Goal: Task Accomplishment & Management: Manage account settings

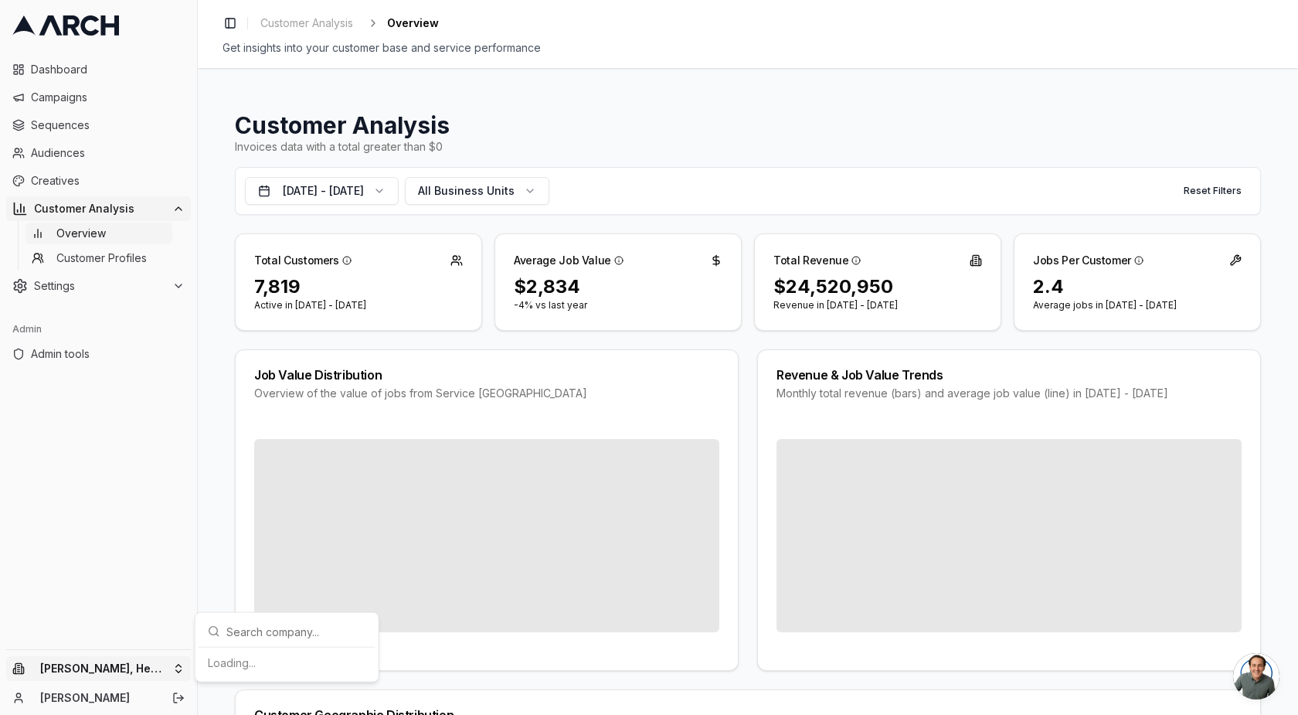
click at [121, 670] on html "Dashboard Campaigns Sequences Audiences Creatives Customer Analysis Overview Cu…" at bounding box center [649, 357] width 1298 height 715
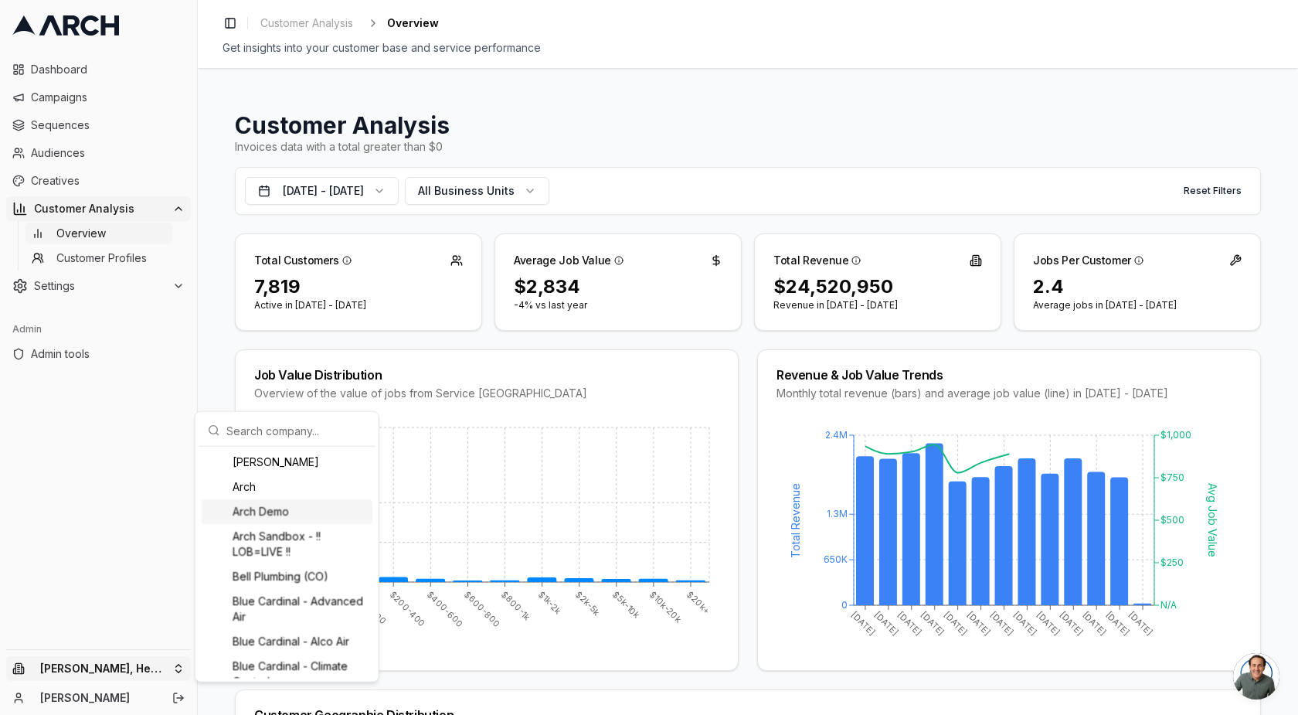
click at [279, 515] on div "Arch Demo" at bounding box center [287, 511] width 171 height 25
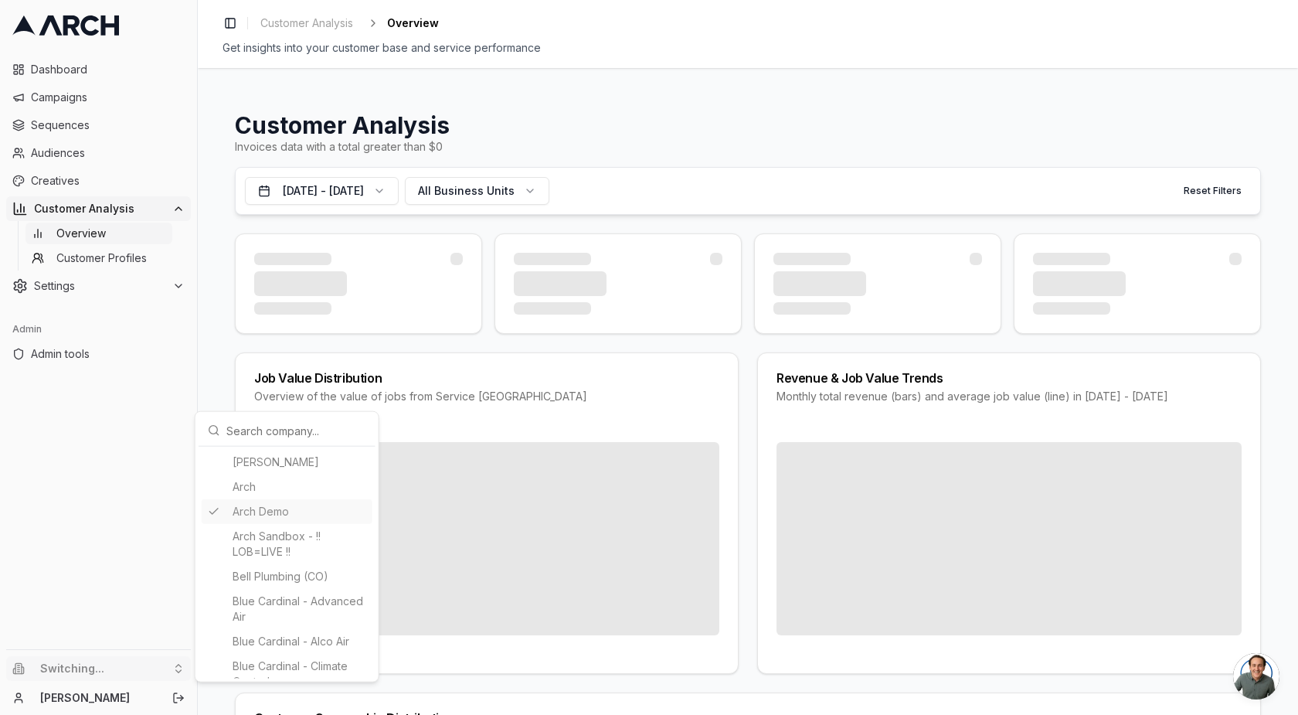
click at [543, 169] on html "Dashboard Campaigns Sequences Audiences Creatives Customer Analysis Overview Cu…" at bounding box center [649, 357] width 1298 height 715
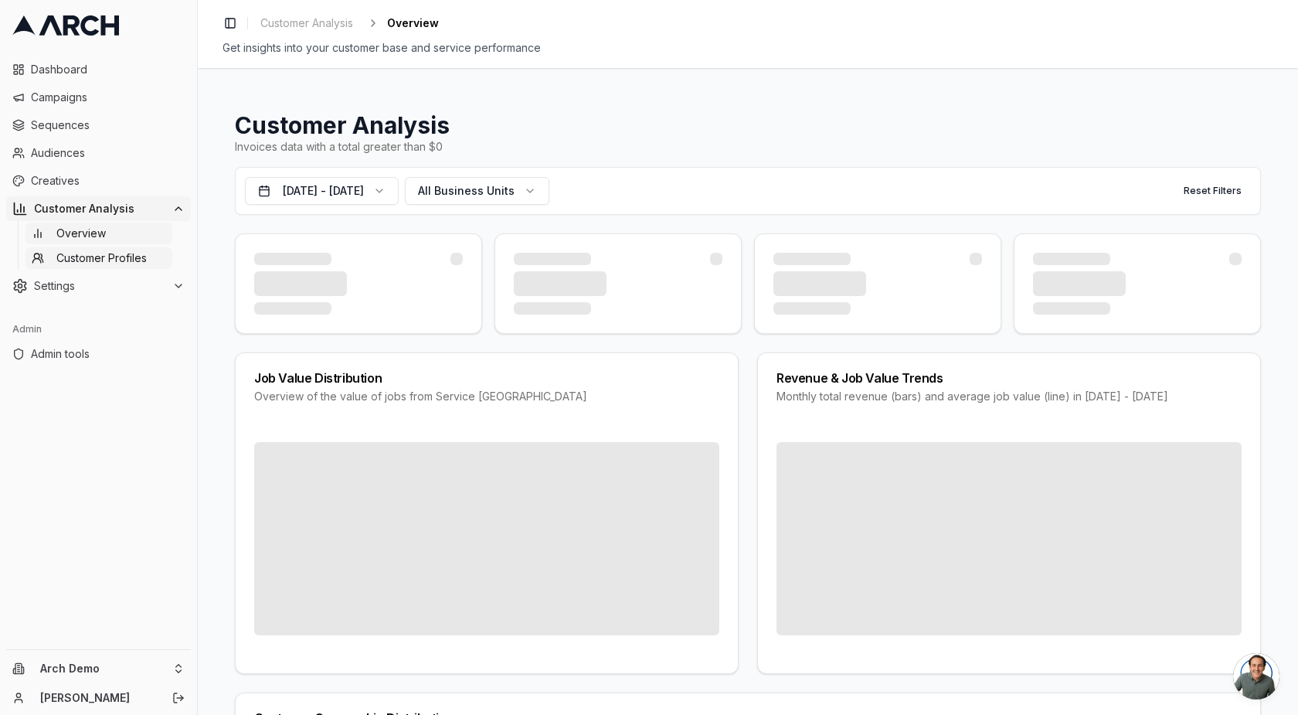
click at [82, 262] on span "Customer Profiles" at bounding box center [101, 257] width 90 height 15
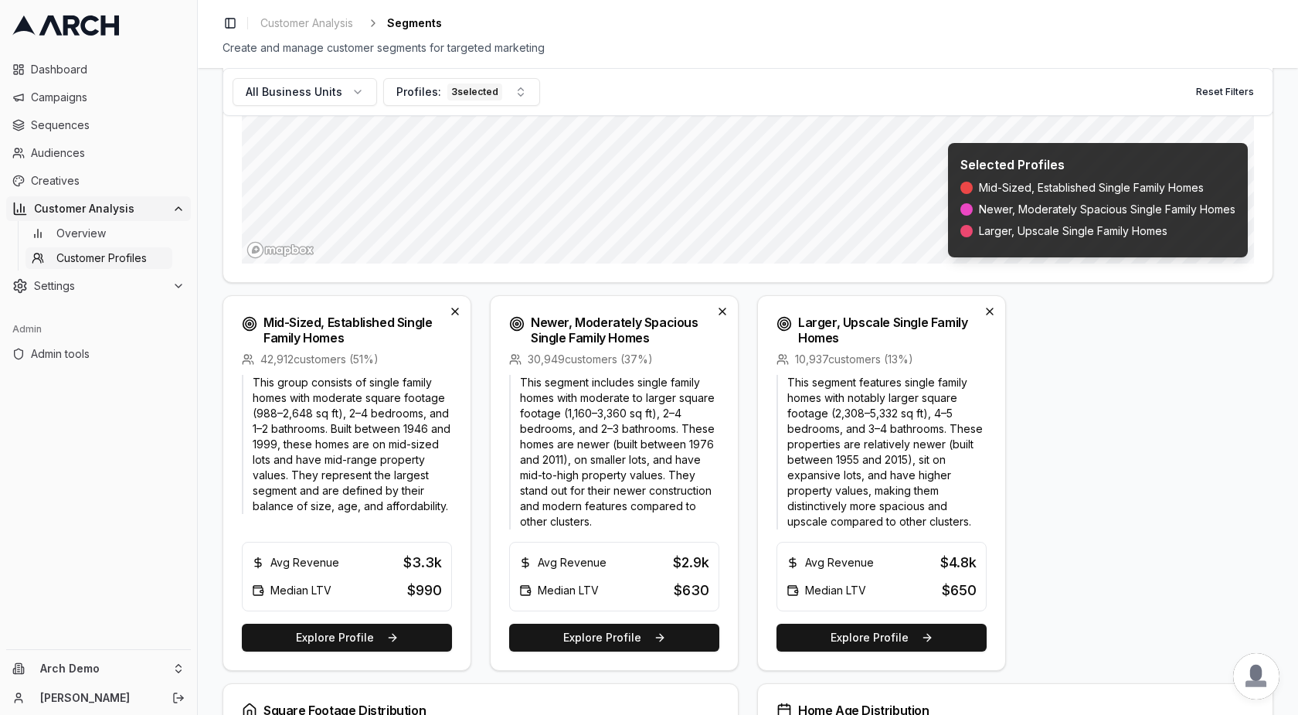
scroll to position [399, 0]
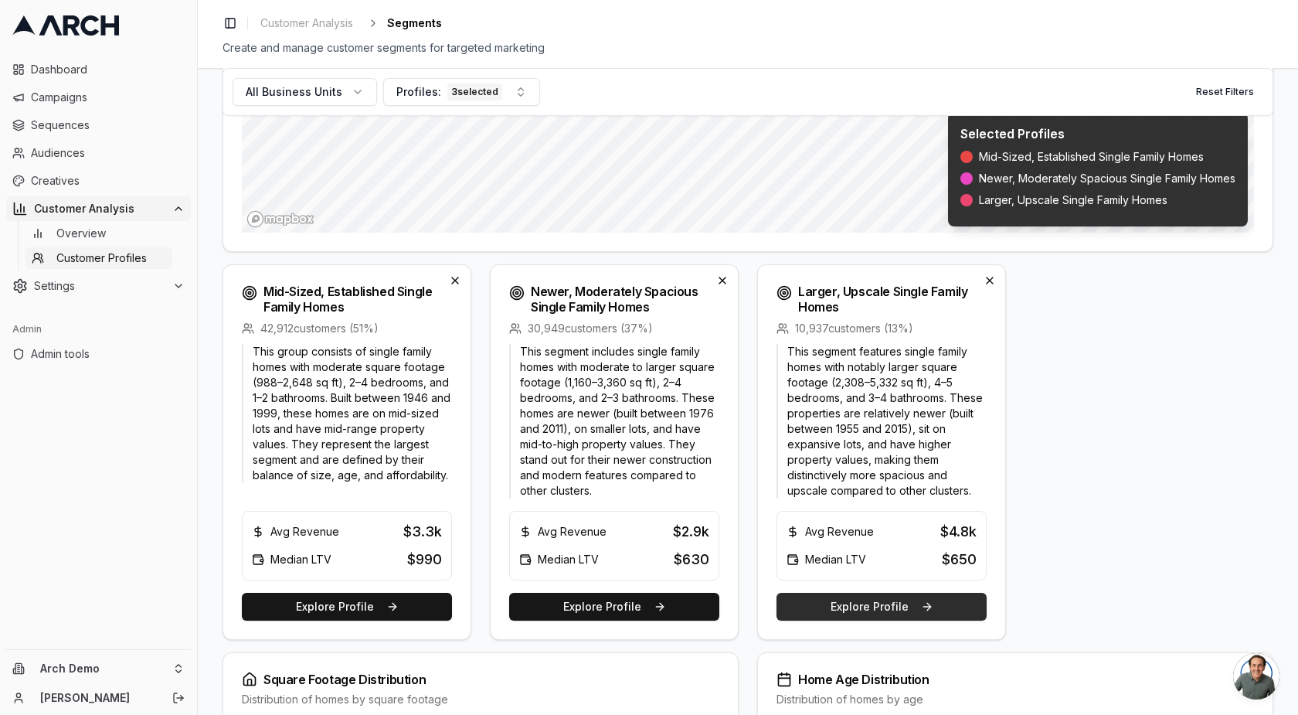
click at [856, 600] on button "Explore Profile" at bounding box center [882, 607] width 210 height 28
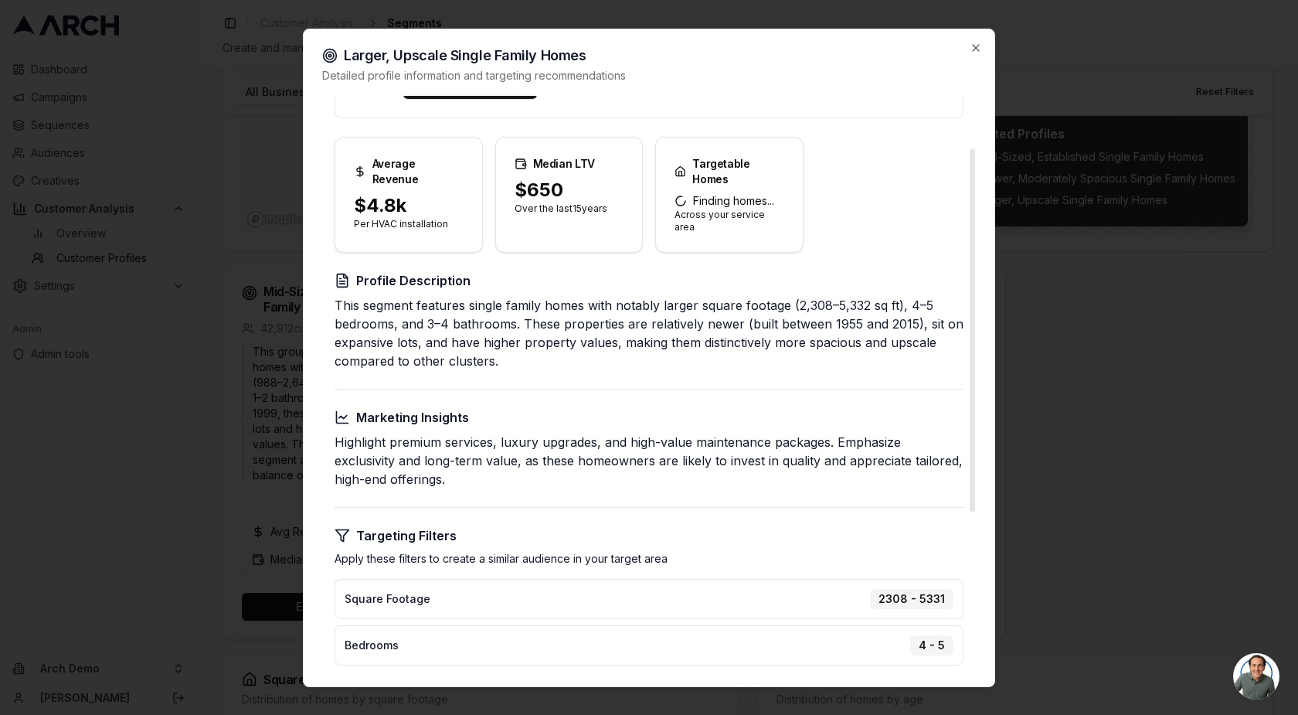
scroll to position [0, 0]
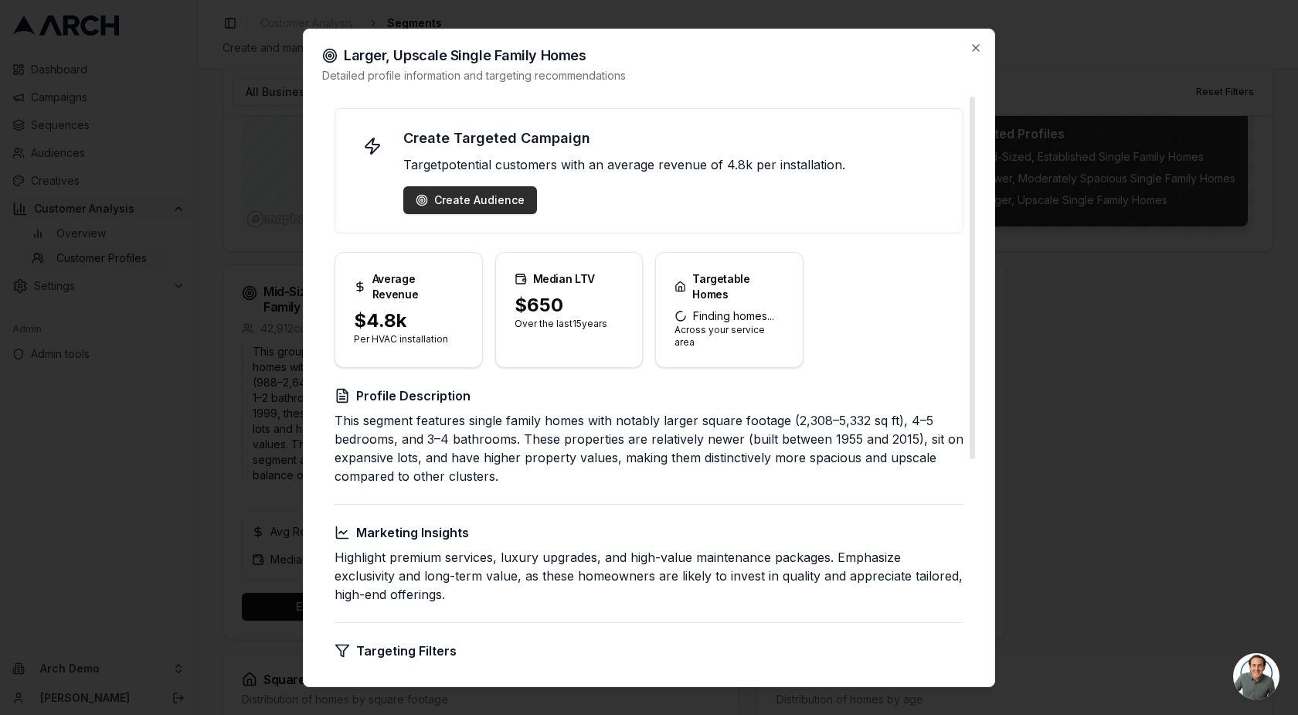
click at [468, 206] on div "Create Audience" at bounding box center [470, 199] width 109 height 15
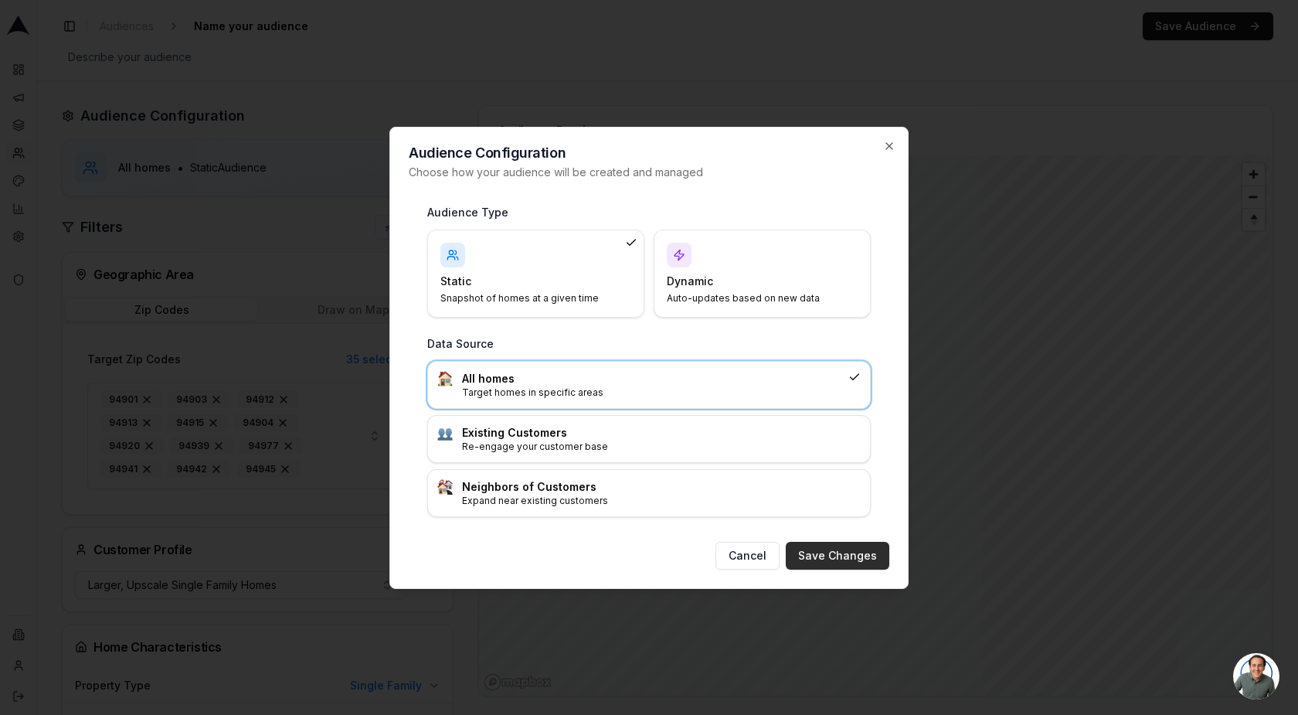
click at [849, 553] on button "Save Changes" at bounding box center [838, 556] width 104 height 28
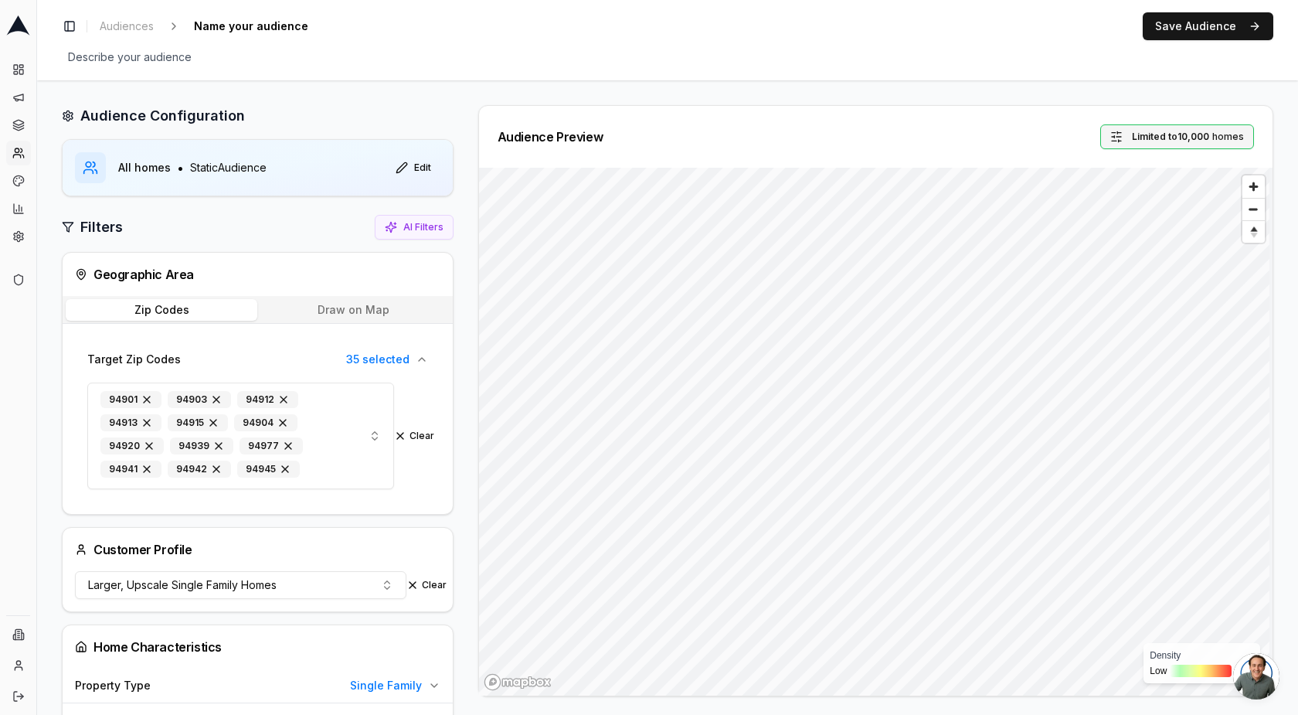
click at [1207, 140] on span "Limited to 10,000 homes" at bounding box center [1188, 137] width 112 height 12
click at [1179, 32] on button "Save Audience" at bounding box center [1208, 26] width 131 height 28
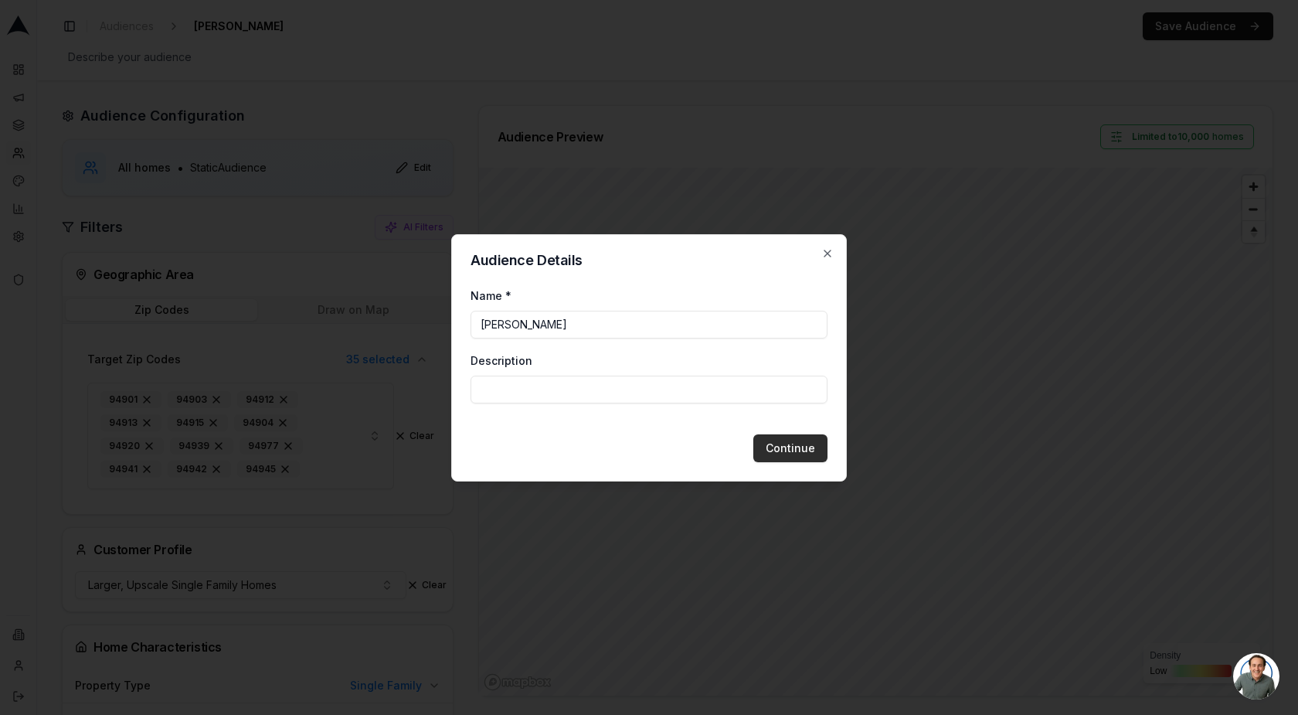
type input "Sarah_Milestone"
click at [806, 444] on button "Continue" at bounding box center [791, 448] width 74 height 28
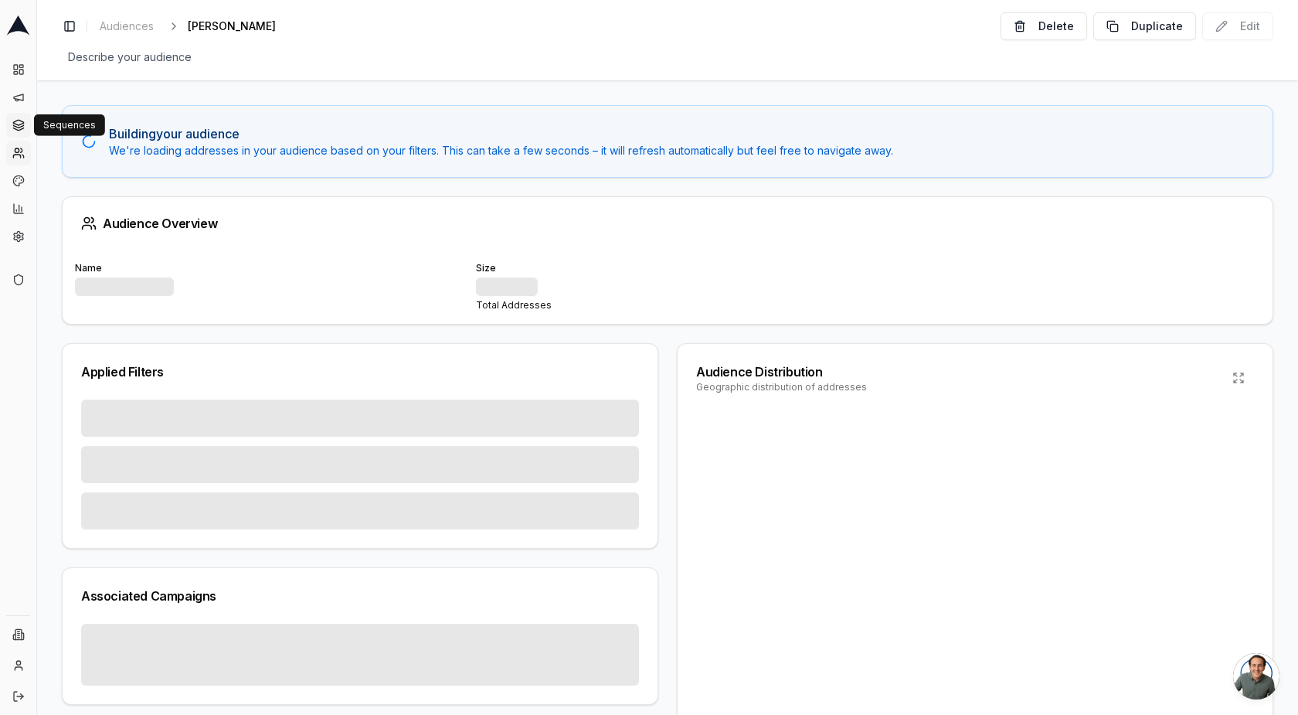
click at [22, 126] on icon at bounding box center [18, 126] width 10 height 2
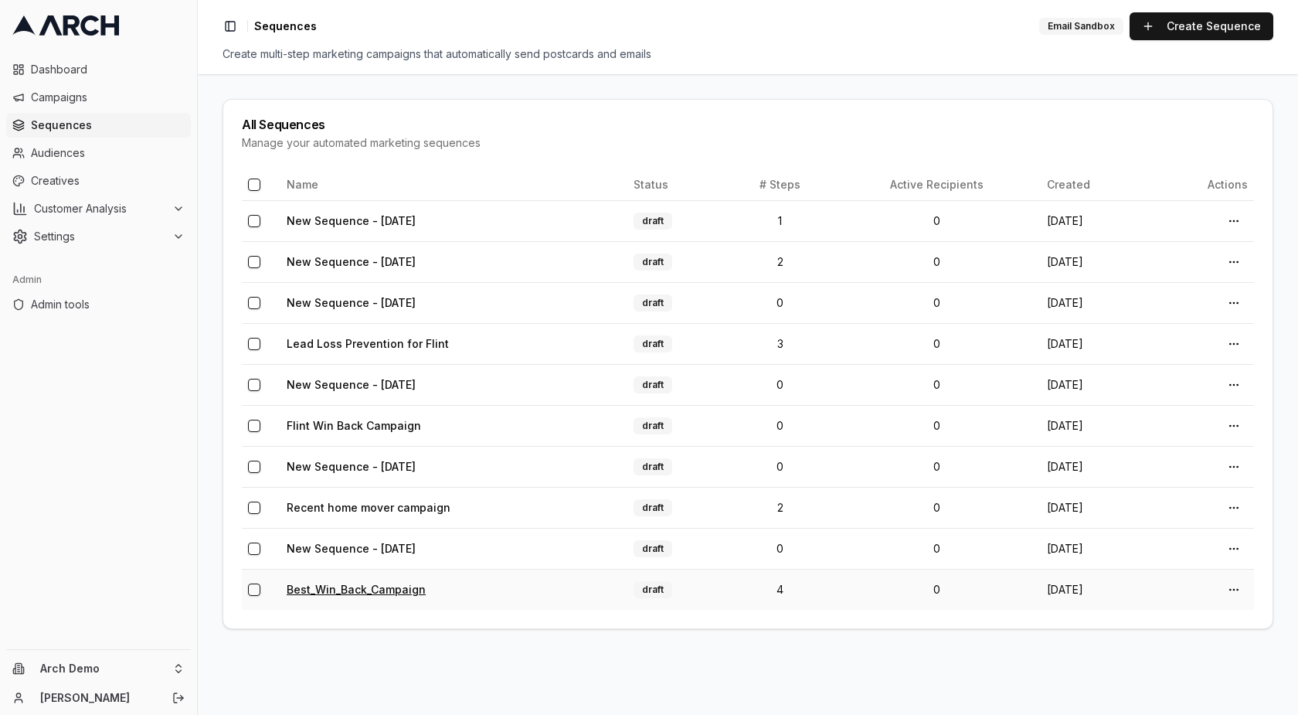
click at [371, 583] on link "Best_Win_Back_Campaign" at bounding box center [356, 589] width 139 height 13
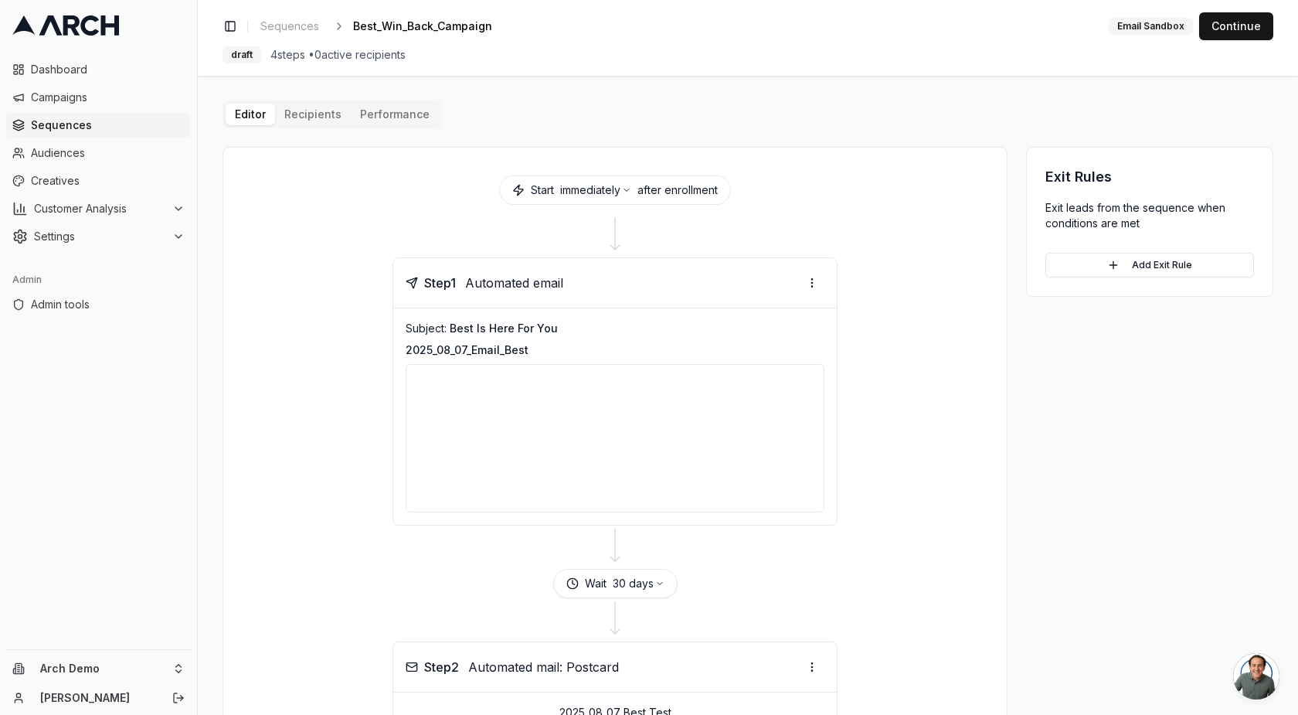
click at [47, 124] on span "Sequences" at bounding box center [108, 124] width 154 height 15
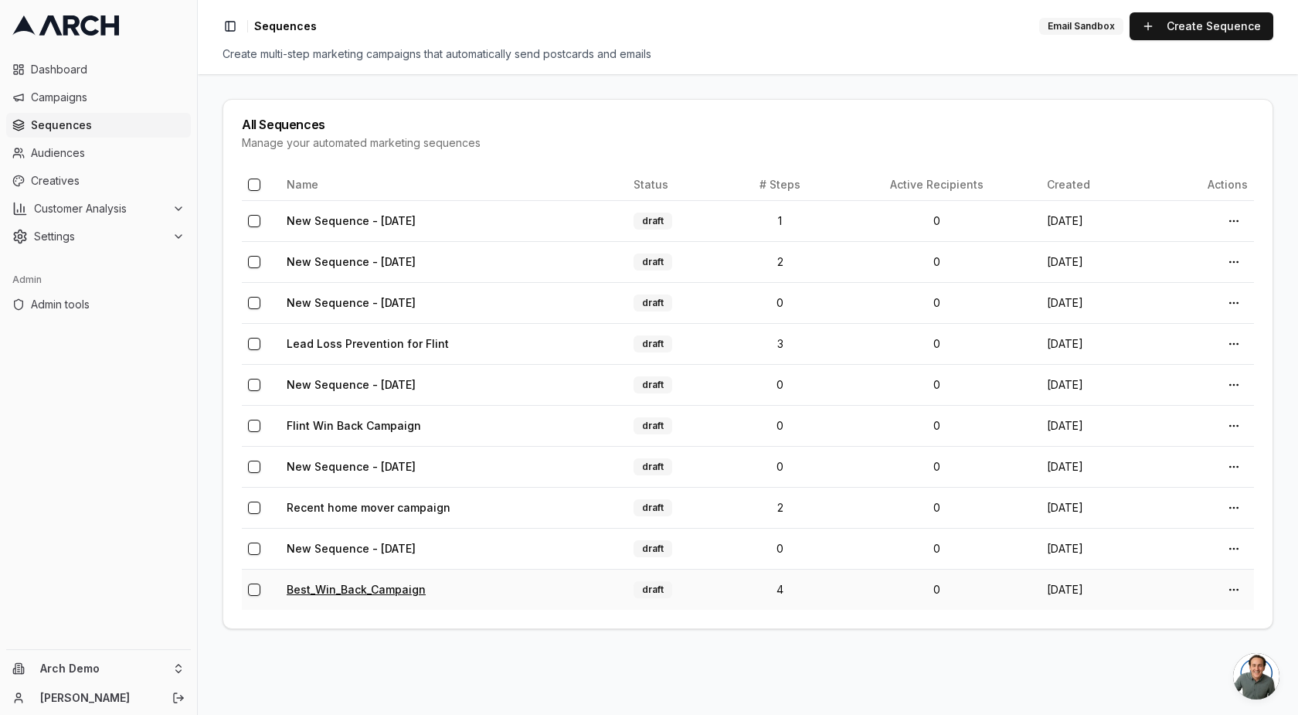
click at [334, 587] on link "Best_Win_Back_Campaign" at bounding box center [356, 589] width 139 height 13
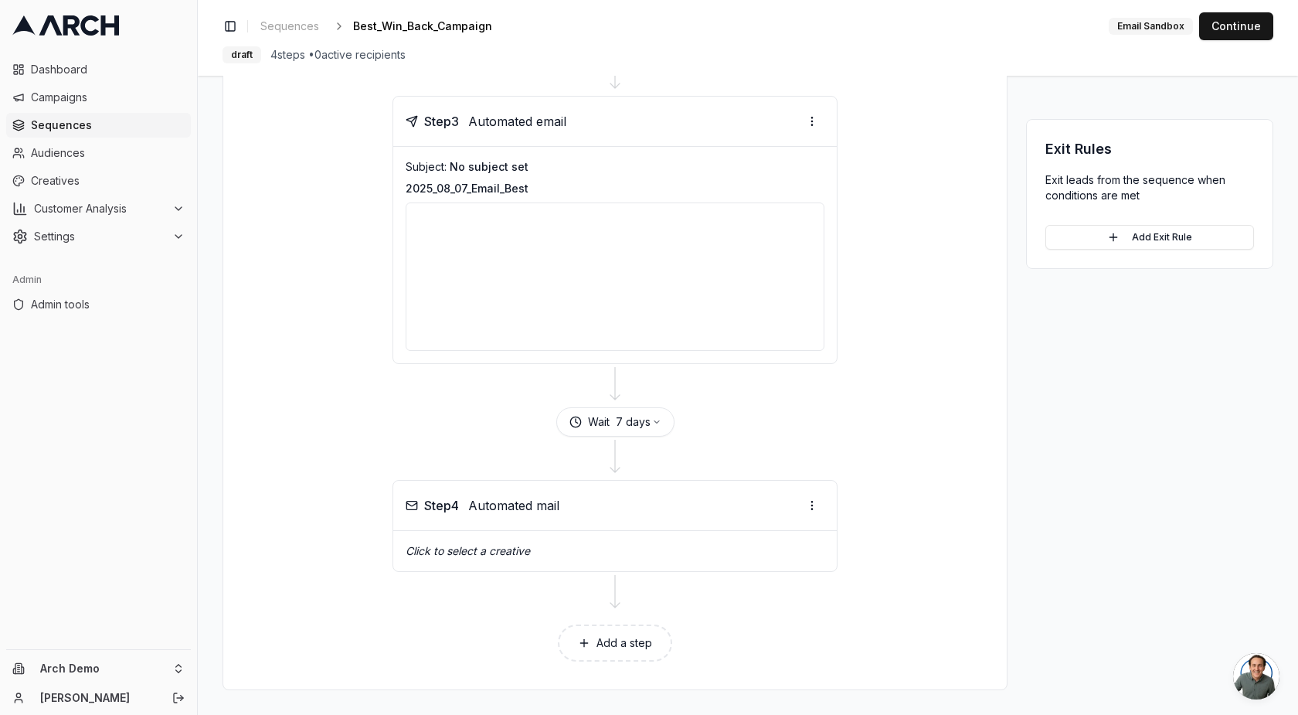
scroll to position [860, 0]
click at [629, 650] on button "Add a step" at bounding box center [615, 642] width 114 height 37
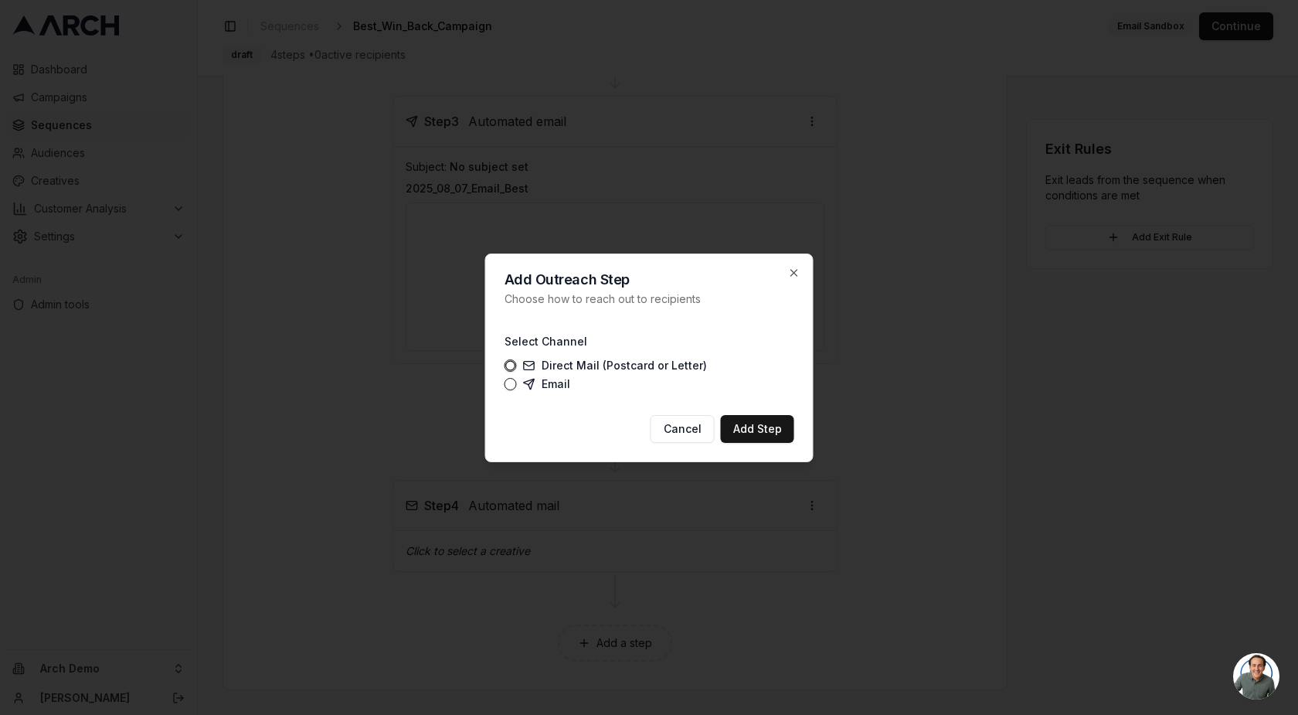
click at [556, 363] on label "Direct Mail (Postcard or Letter)" at bounding box center [615, 365] width 184 height 12
click at [517, 363] on button "Direct Mail (Postcard or Letter)" at bounding box center [511, 365] width 12 height 12
click at [544, 381] on label "Email" at bounding box center [546, 384] width 47 height 12
click at [517, 381] on button "Email" at bounding box center [511, 384] width 12 height 12
click at [548, 367] on label "Direct Mail (Postcard or Letter)" at bounding box center [615, 365] width 184 height 12
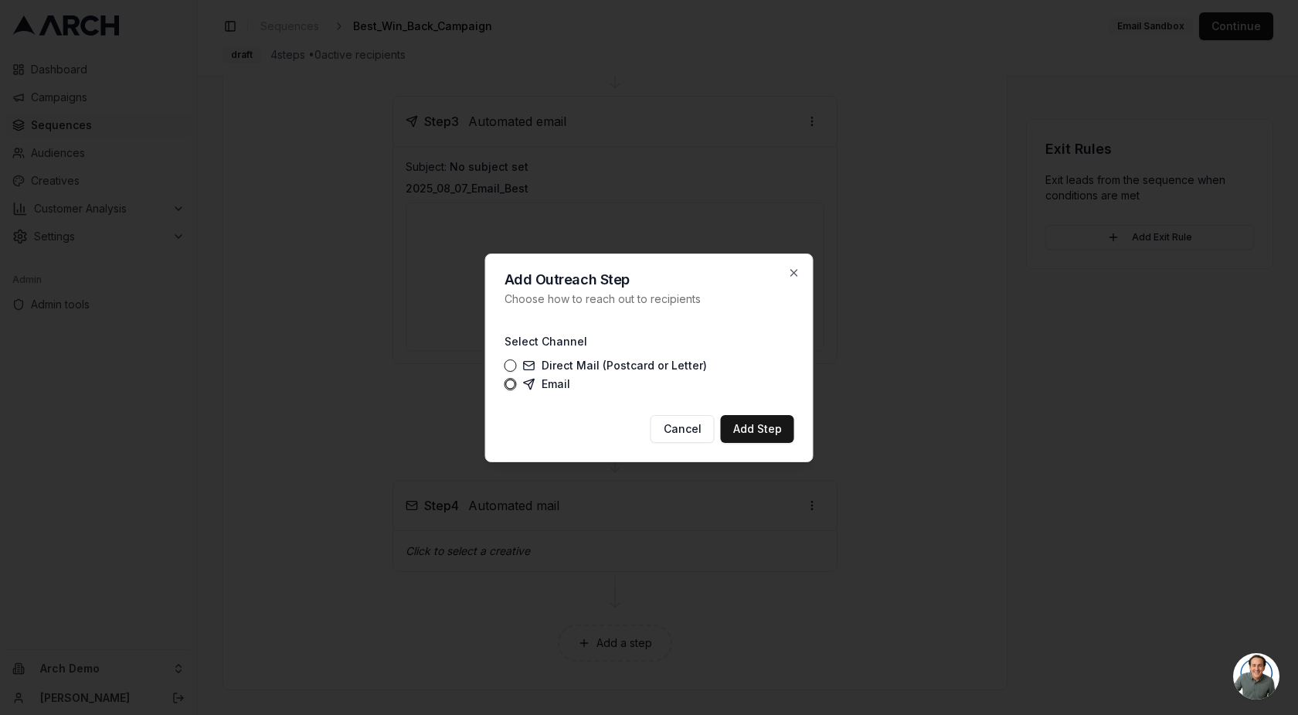
click at [517, 367] on button "Direct Mail (Postcard or Letter)" at bounding box center [511, 365] width 12 height 12
click at [748, 427] on button "Add Step" at bounding box center [757, 429] width 73 height 28
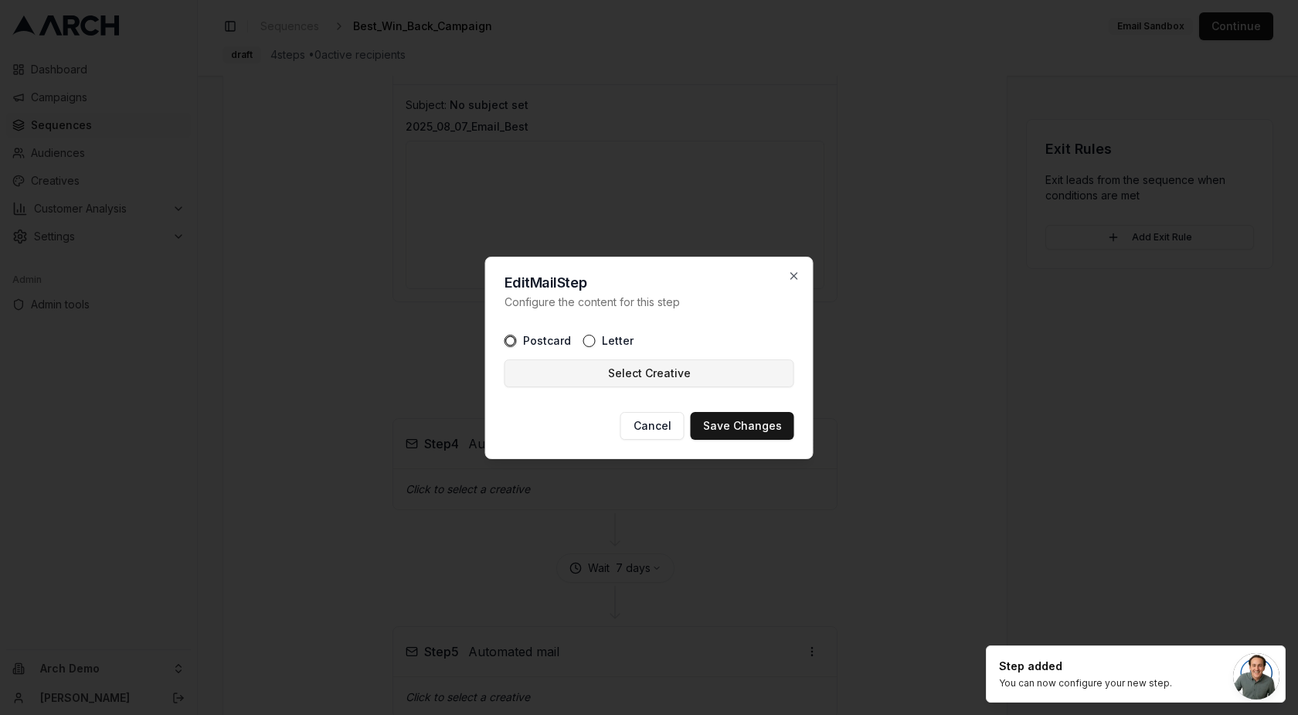
click at [703, 376] on button "Select Creative" at bounding box center [650, 373] width 290 height 28
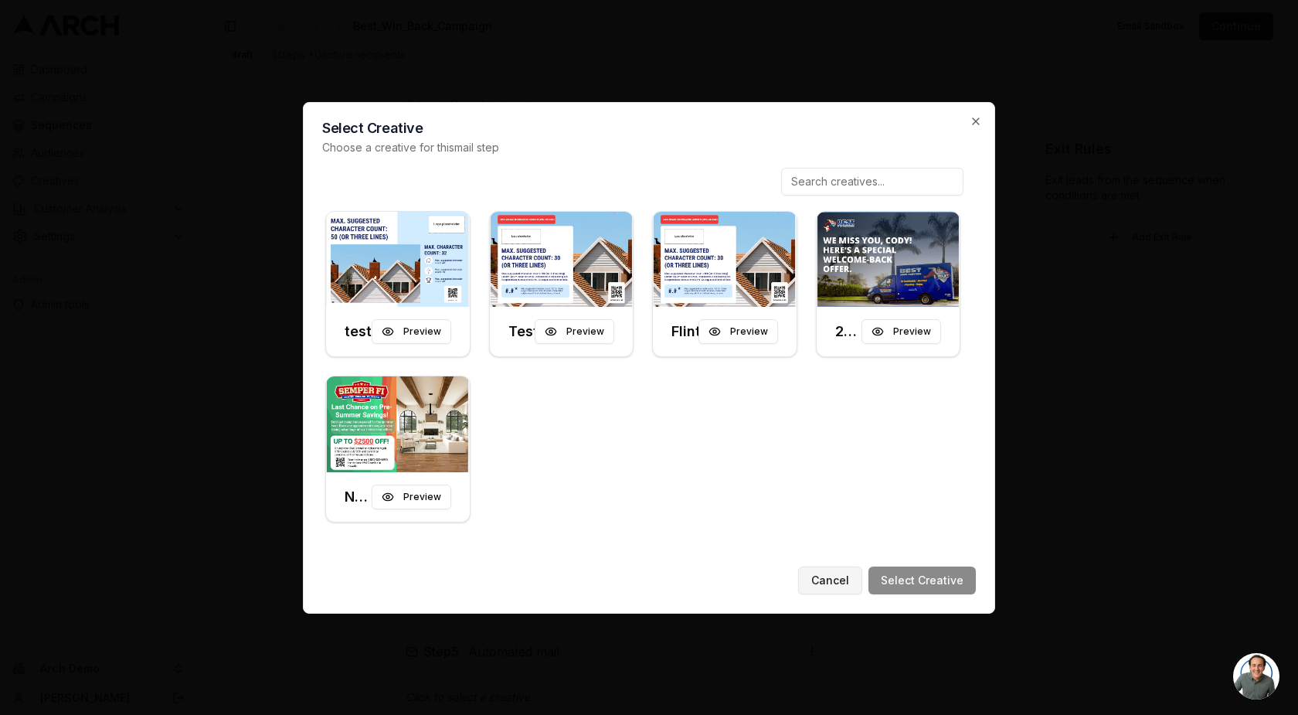
click at [835, 583] on button "Cancel" at bounding box center [830, 580] width 64 height 28
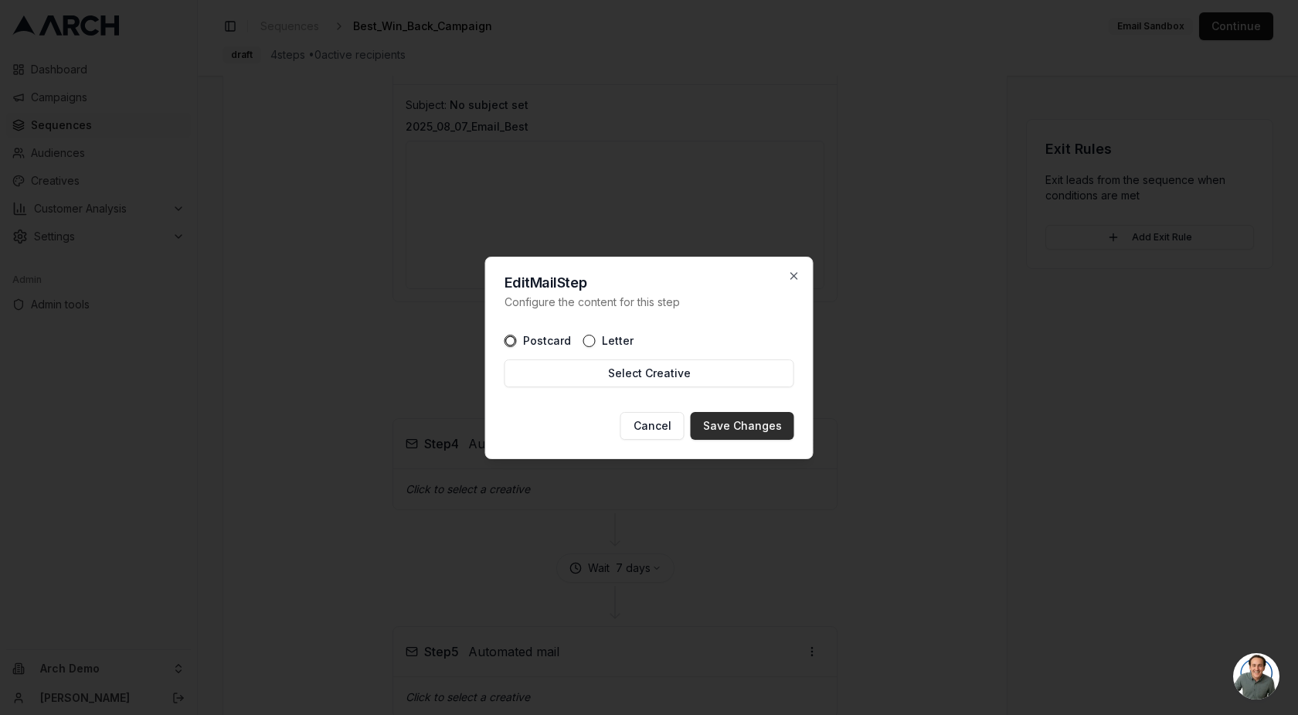
click at [750, 432] on button "Save Changes" at bounding box center [743, 426] width 104 height 28
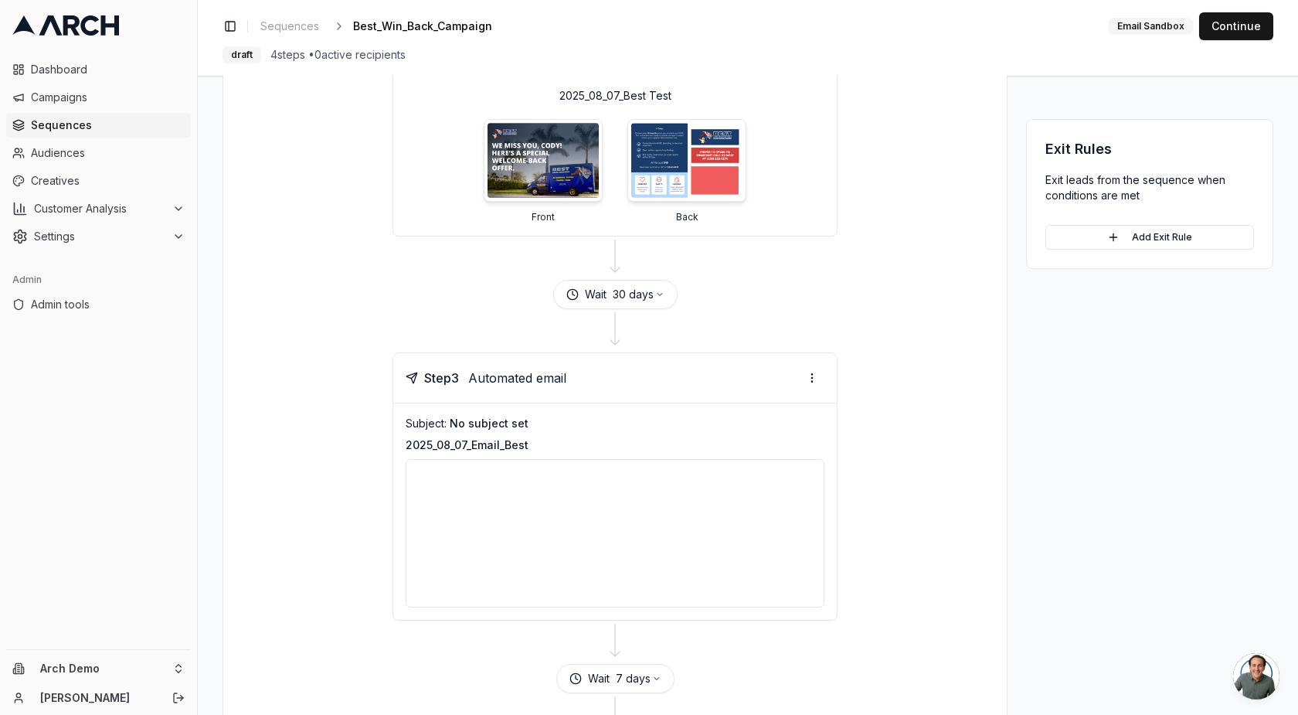
scroll to position [53, 0]
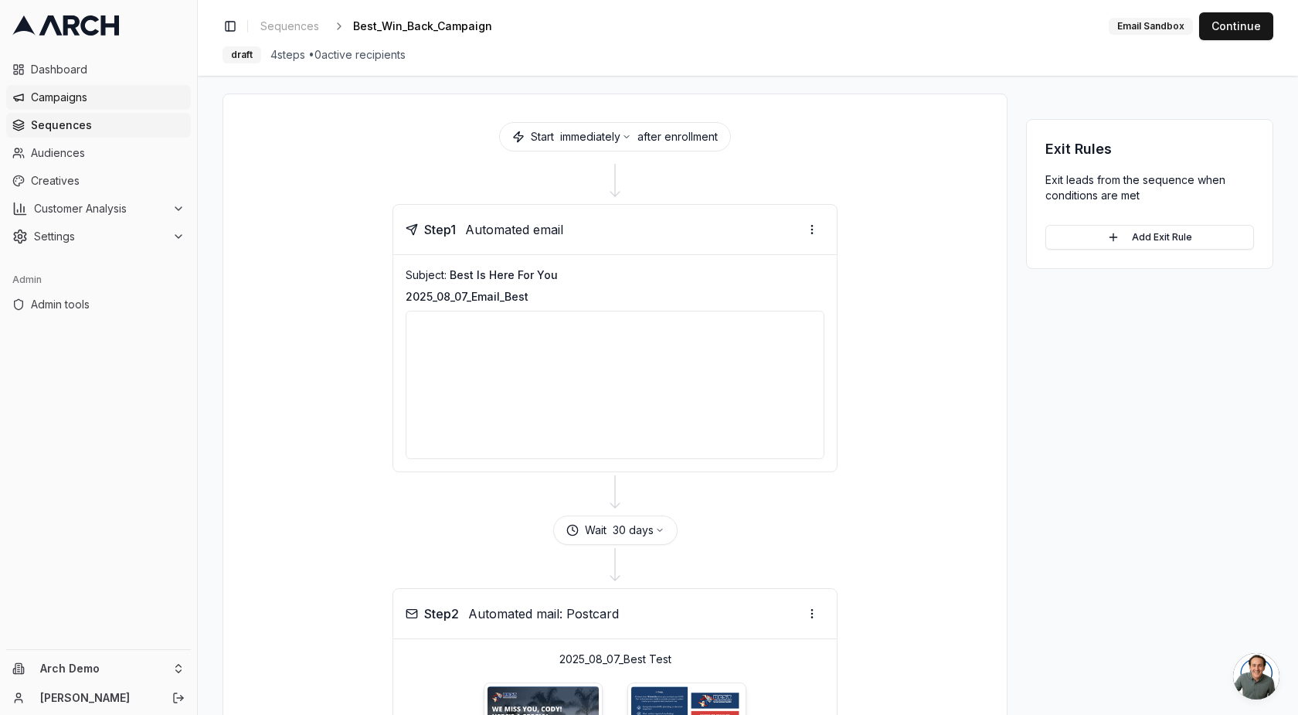
click at [77, 100] on span "Campaigns" at bounding box center [108, 97] width 154 height 15
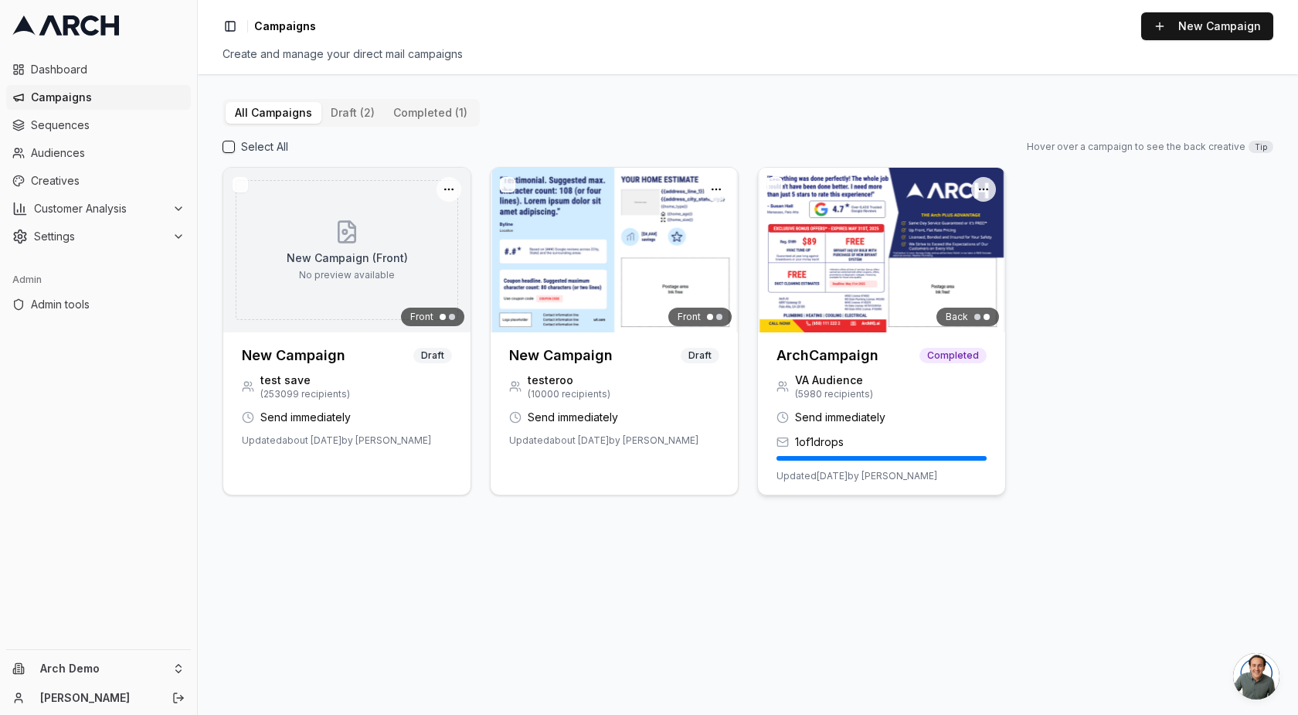
click at [833, 357] on h3 "ArchCampaign" at bounding box center [828, 356] width 102 height 22
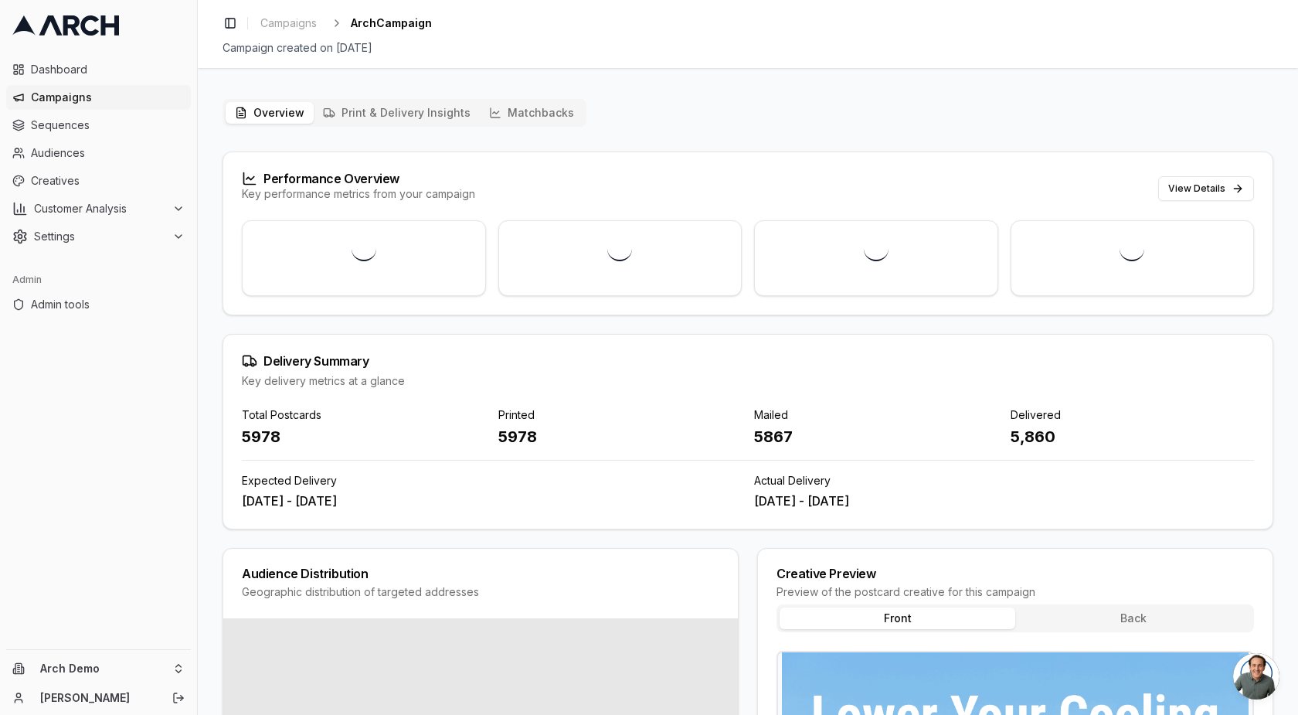
click at [522, 112] on button "Matchbacks" at bounding box center [532, 113] width 104 height 22
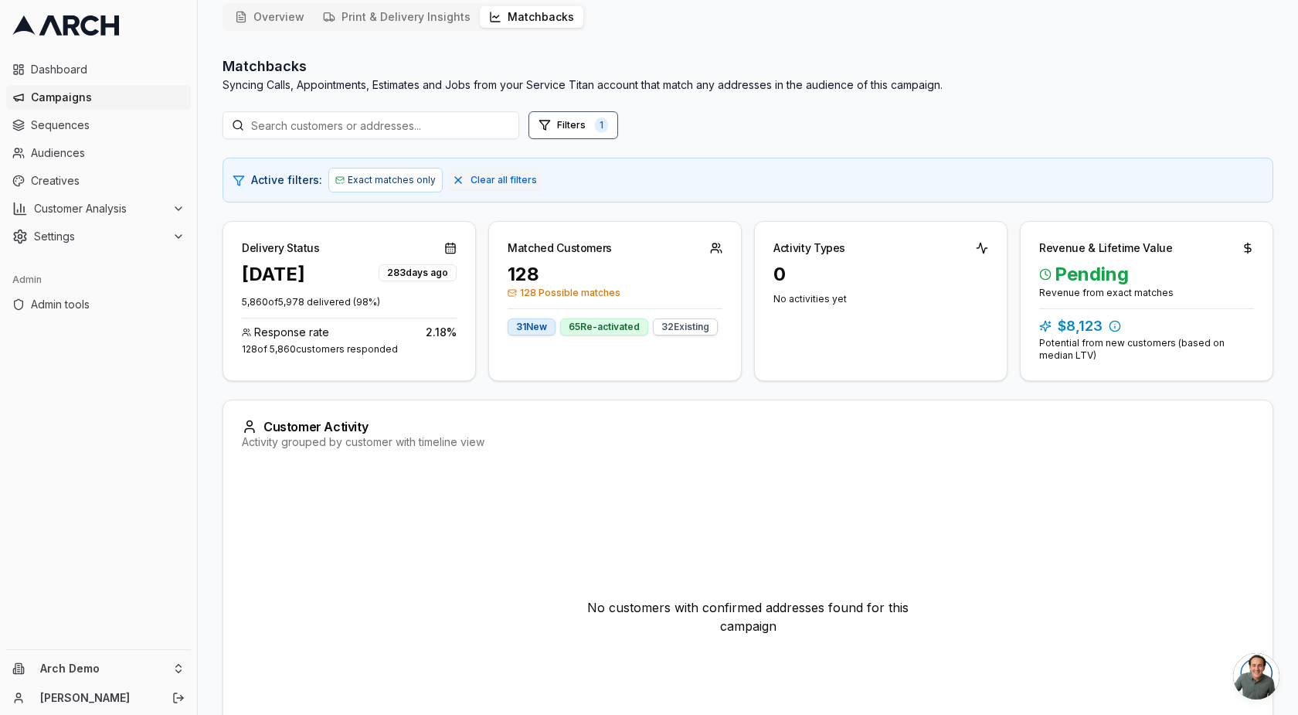
scroll to position [83, 0]
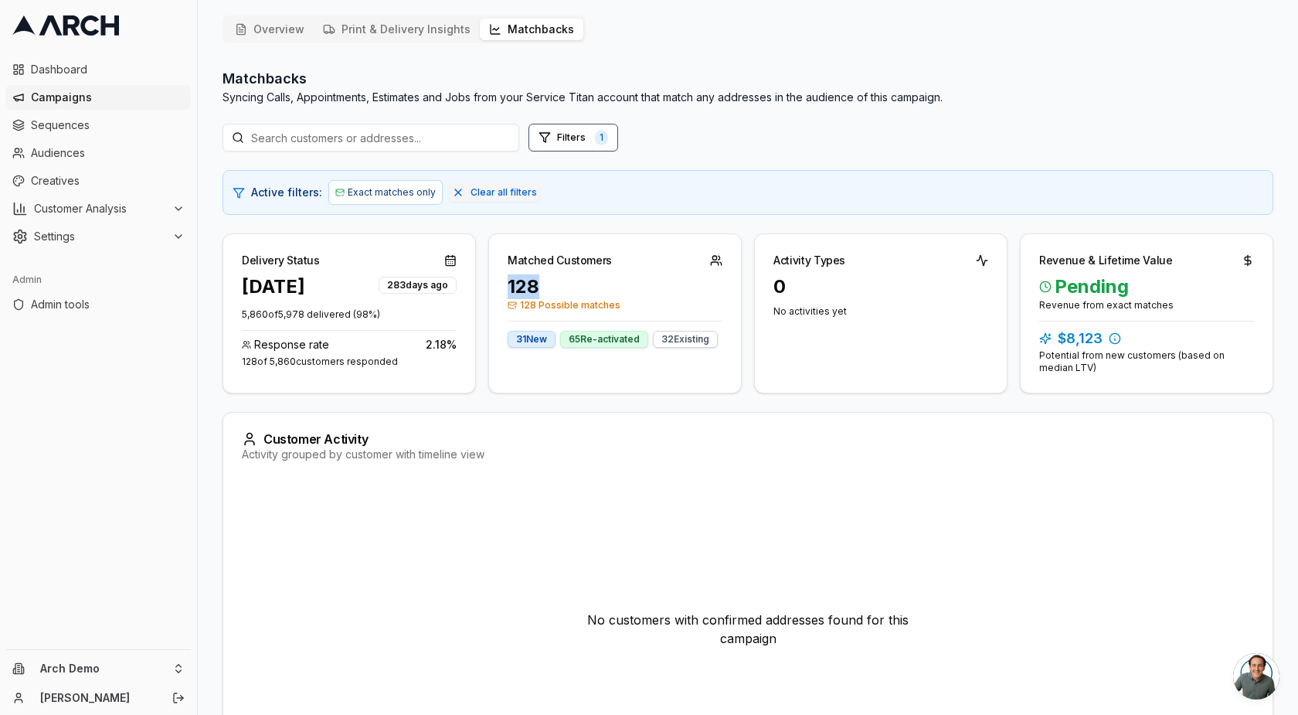
drag, startPoint x: 566, startPoint y: 281, endPoint x: 511, endPoint y: 272, distance: 55.6
click at [511, 274] on div "128" at bounding box center [615, 286] width 215 height 25
click at [575, 284] on div "128" at bounding box center [615, 286] width 215 height 25
click at [471, 195] on span "Clear all filters" at bounding box center [504, 192] width 66 height 12
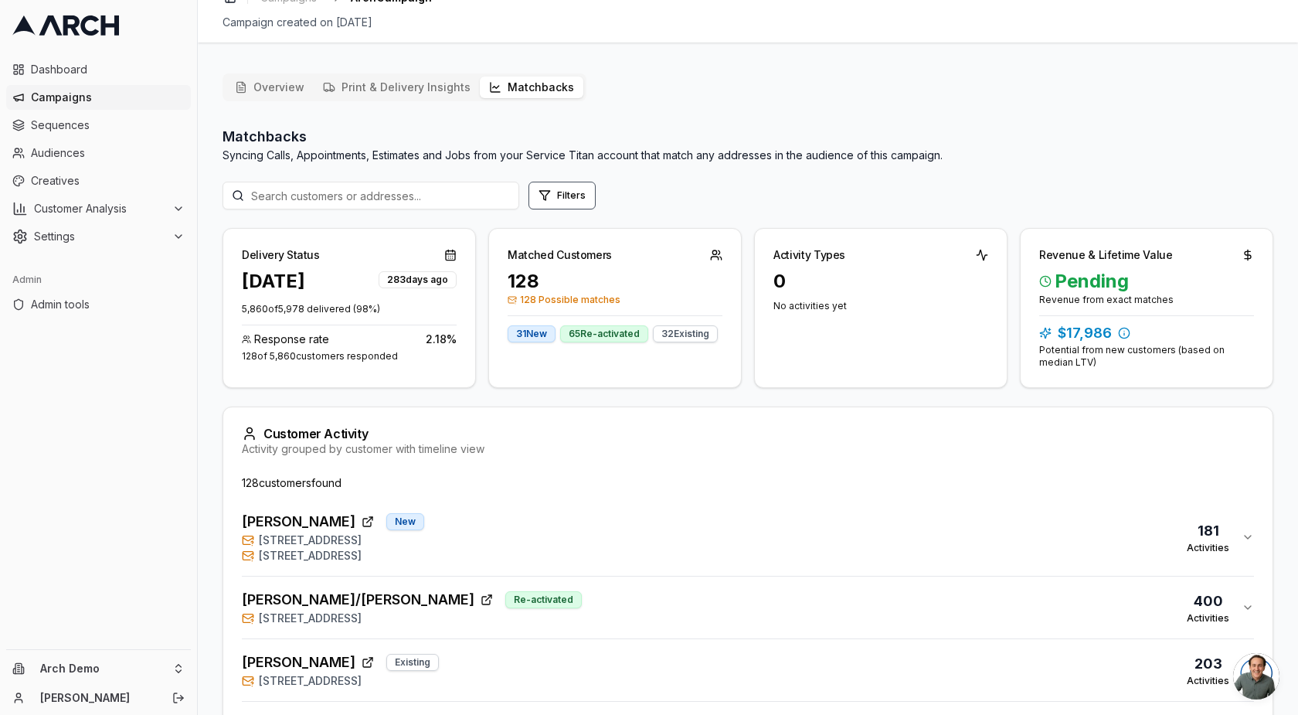
scroll to position [0, 0]
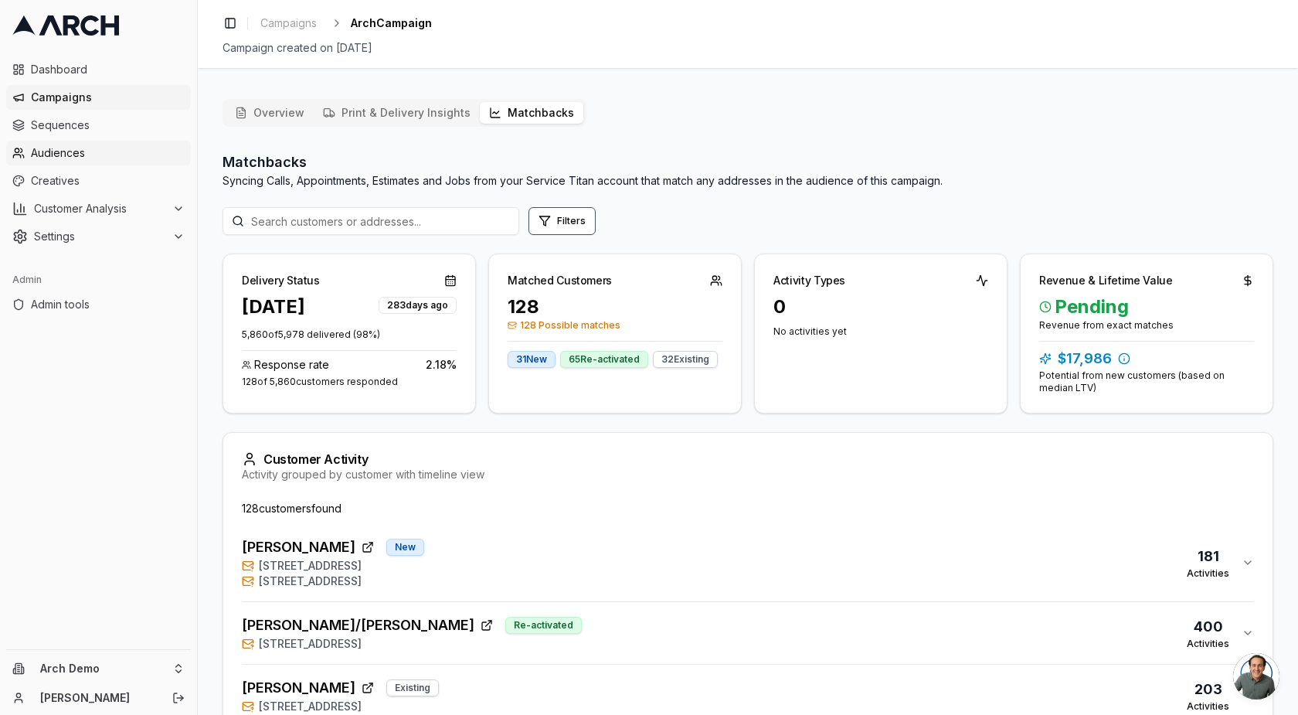
click at [63, 149] on span "Audiences" at bounding box center [108, 152] width 154 height 15
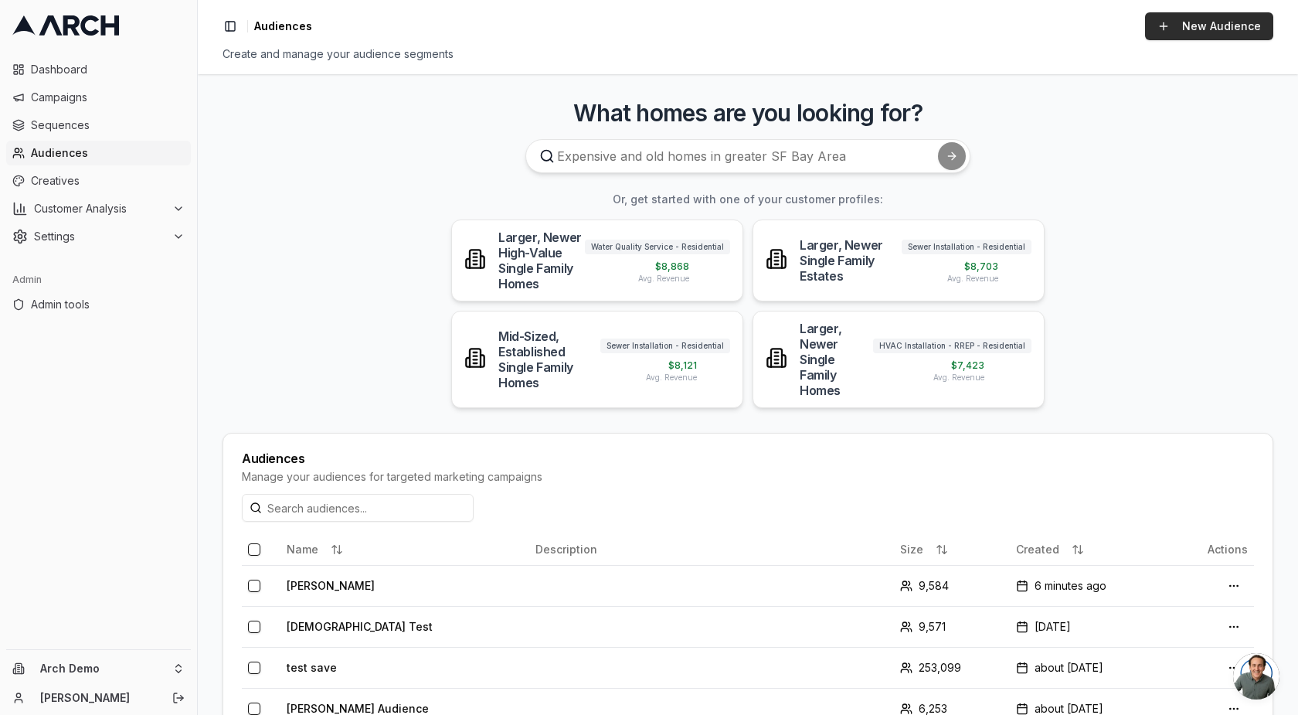
click at [1175, 26] on link "New Audience" at bounding box center [1209, 26] width 128 height 28
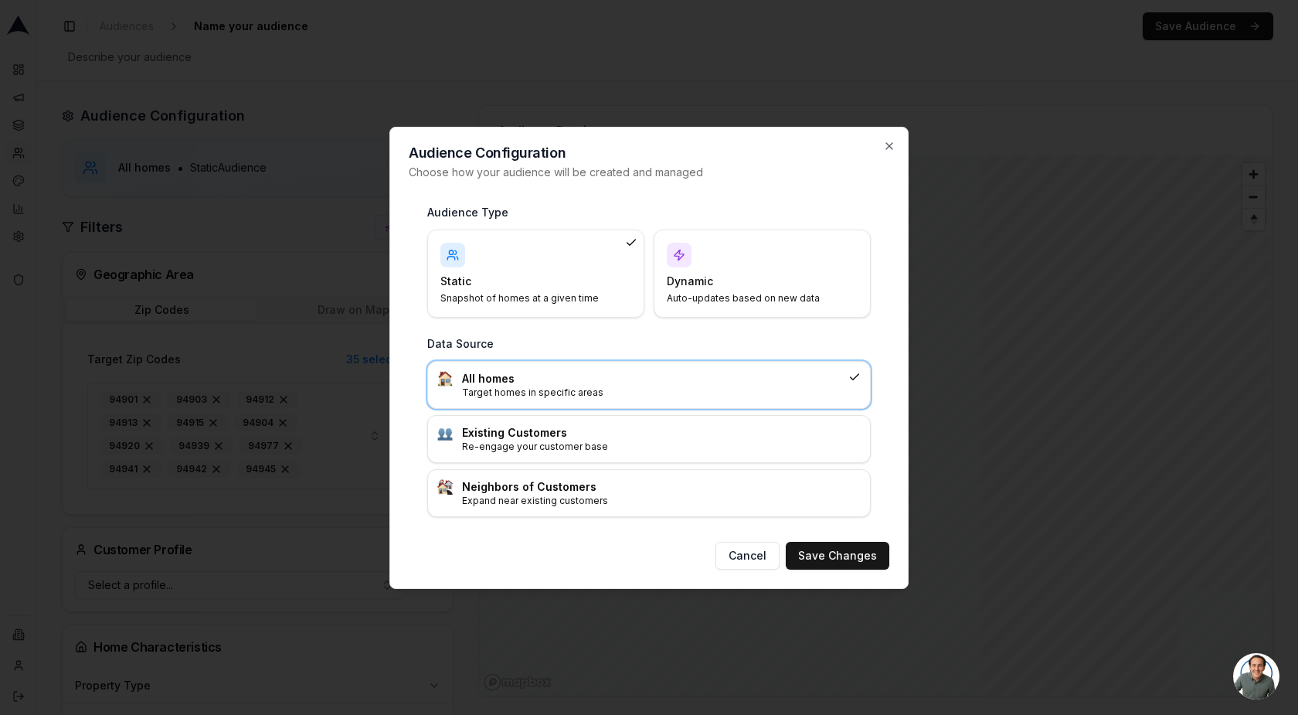
click at [705, 267] on div "Dynamic Auto-updates based on new data" at bounding box center [762, 274] width 191 height 62
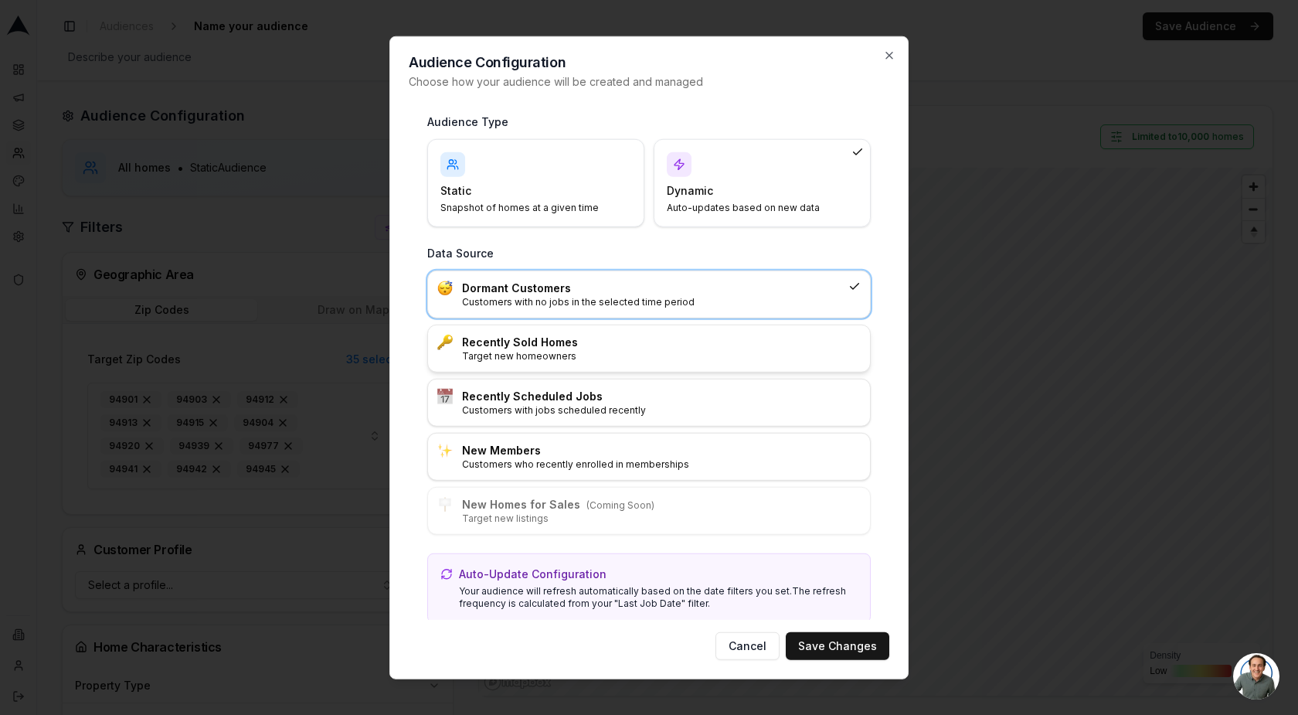
click at [605, 356] on p "Target new homeowners" at bounding box center [661, 355] width 399 height 12
click at [615, 288] on h3 "Dormant Customers" at bounding box center [661, 287] width 399 height 15
click at [546, 342] on h3 "Recently Sold Homes" at bounding box center [661, 341] width 399 height 15
click at [592, 284] on h3 "Dormant Customers" at bounding box center [661, 287] width 399 height 15
click at [141, 172] on div at bounding box center [649, 357] width 1298 height 715
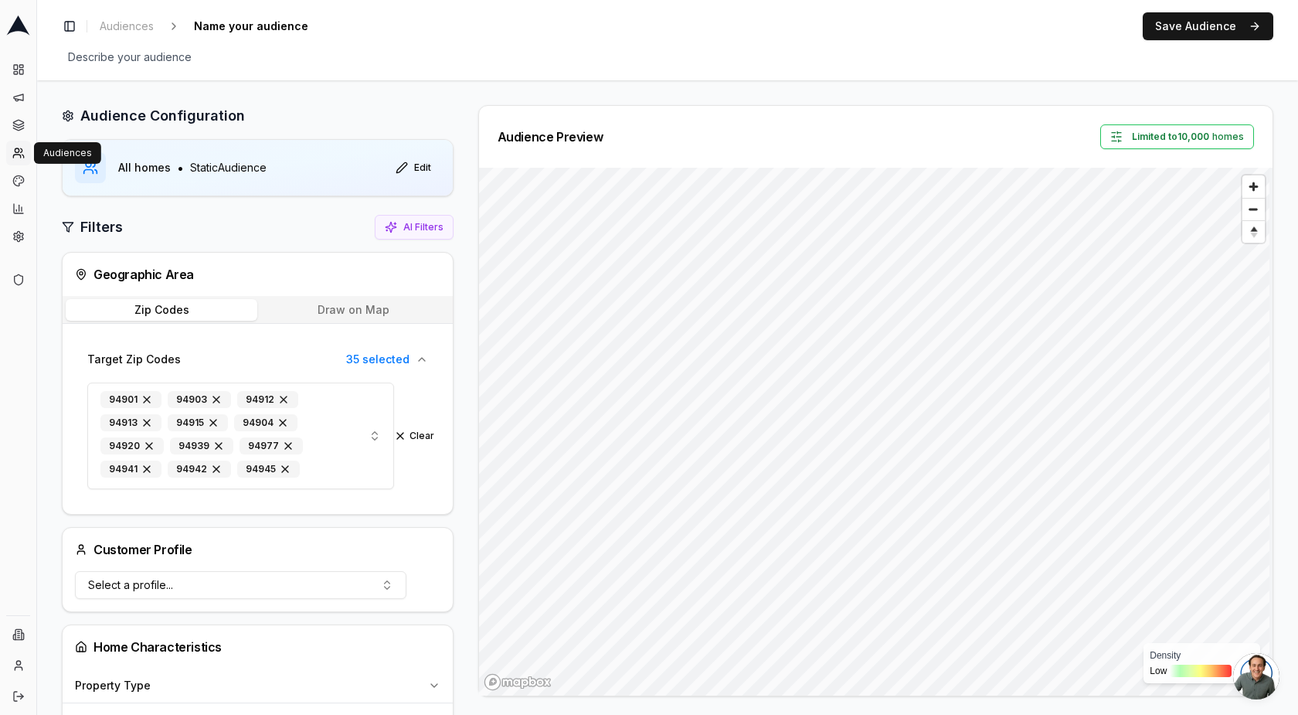
click at [12, 155] on icon at bounding box center [18, 153] width 12 height 12
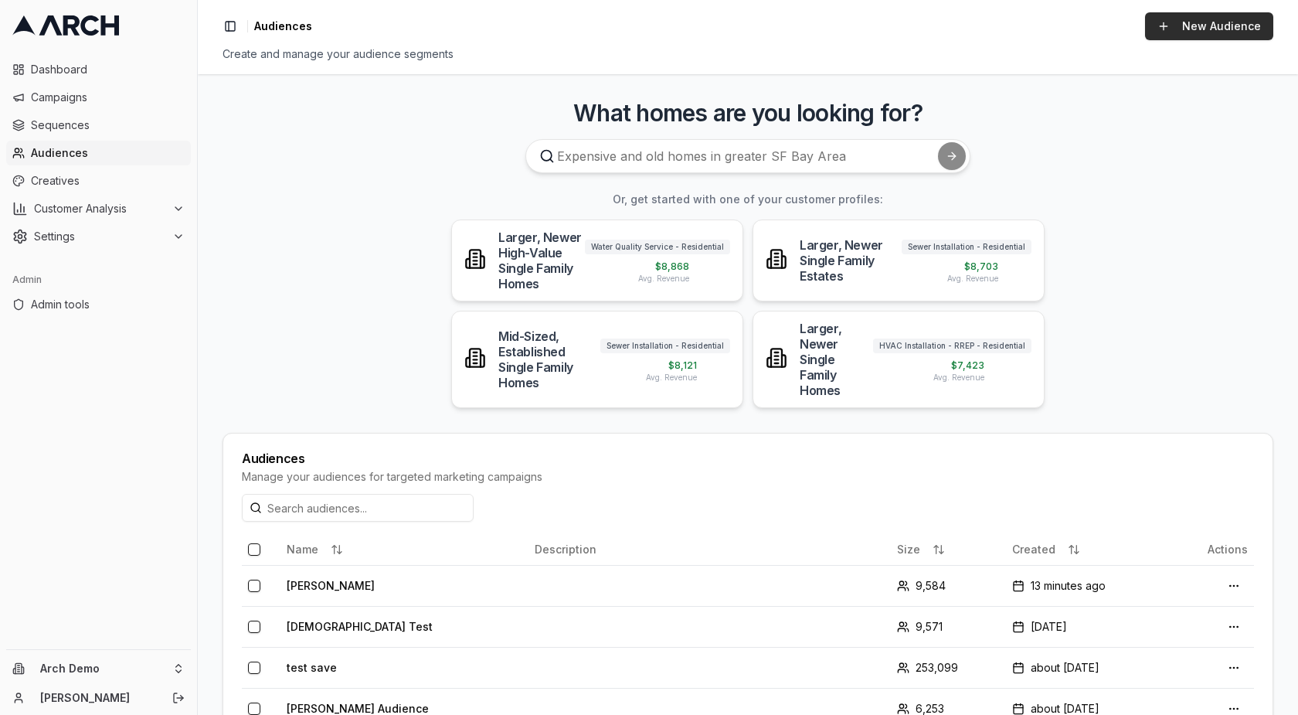
click at [1181, 22] on link "New Audience" at bounding box center [1209, 26] width 128 height 28
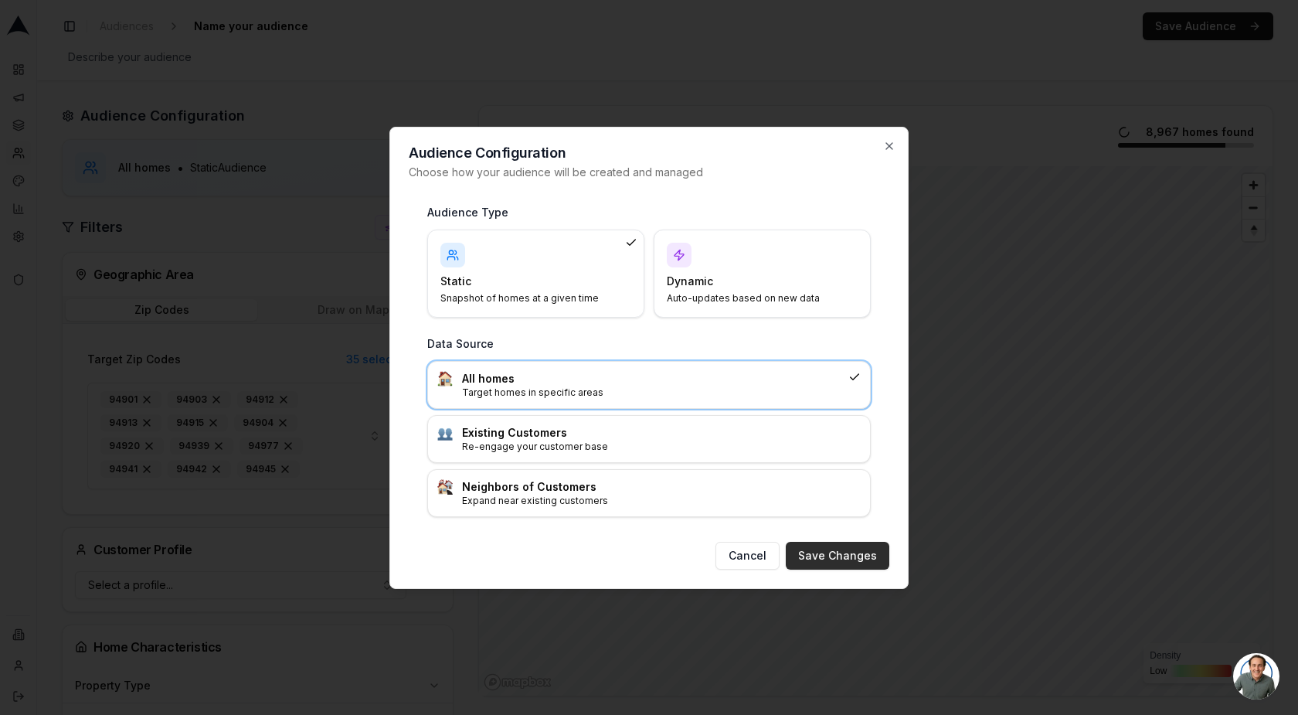
click at [854, 556] on button "Save Changes" at bounding box center [838, 556] width 104 height 28
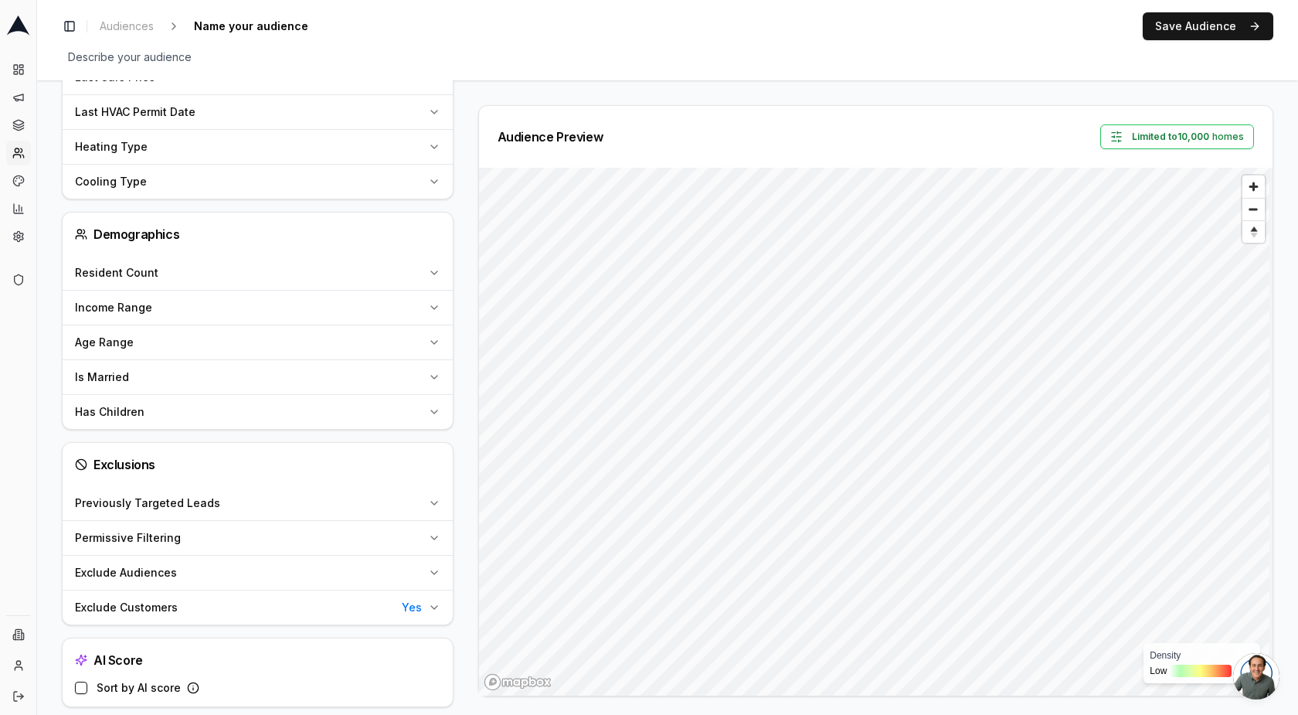
scroll to position [889, 0]
click at [194, 566] on div "Exclude Audiences" at bounding box center [248, 570] width 347 height 15
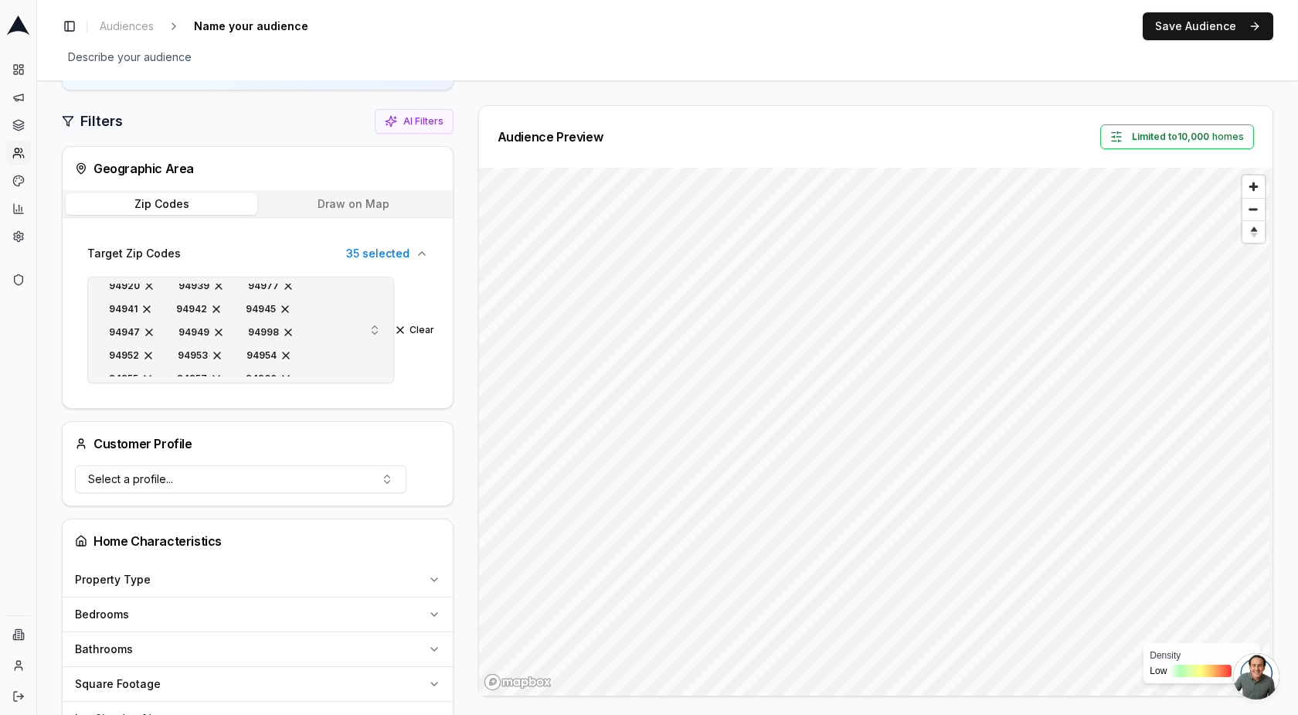
scroll to position [0, 0]
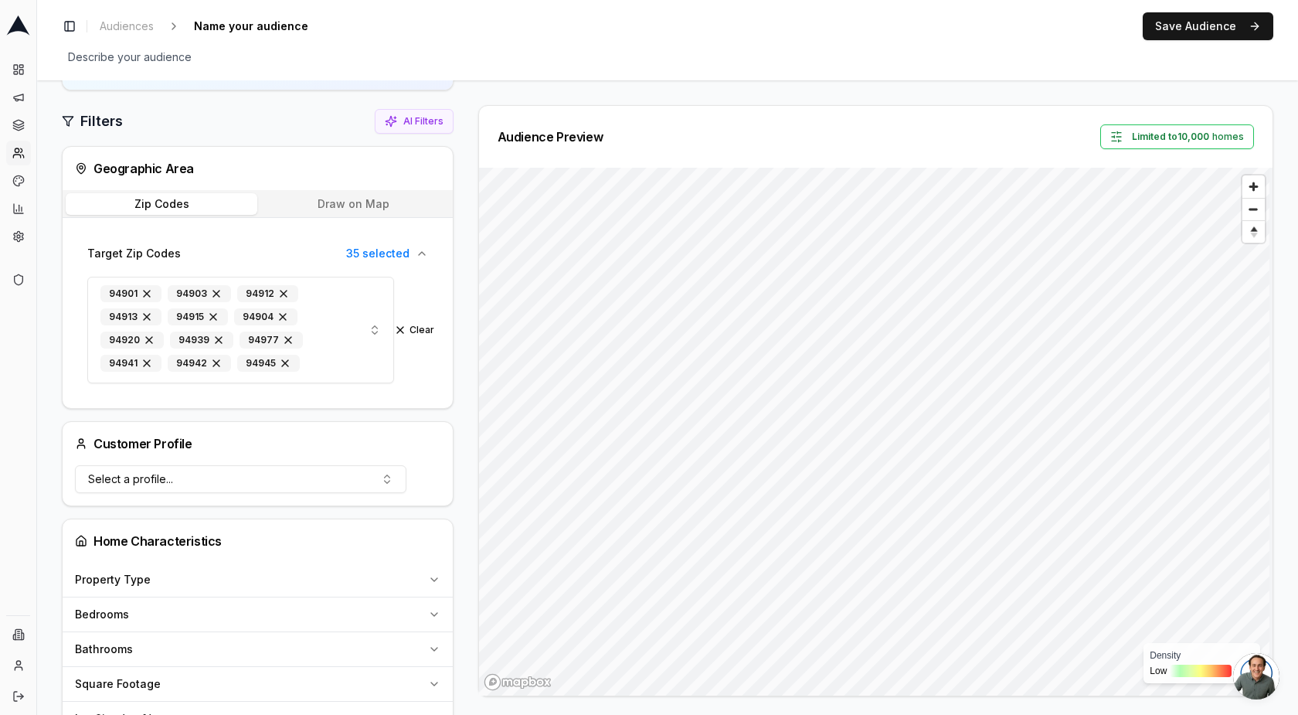
click at [332, 196] on button "Draw on Map" at bounding box center [353, 204] width 192 height 22
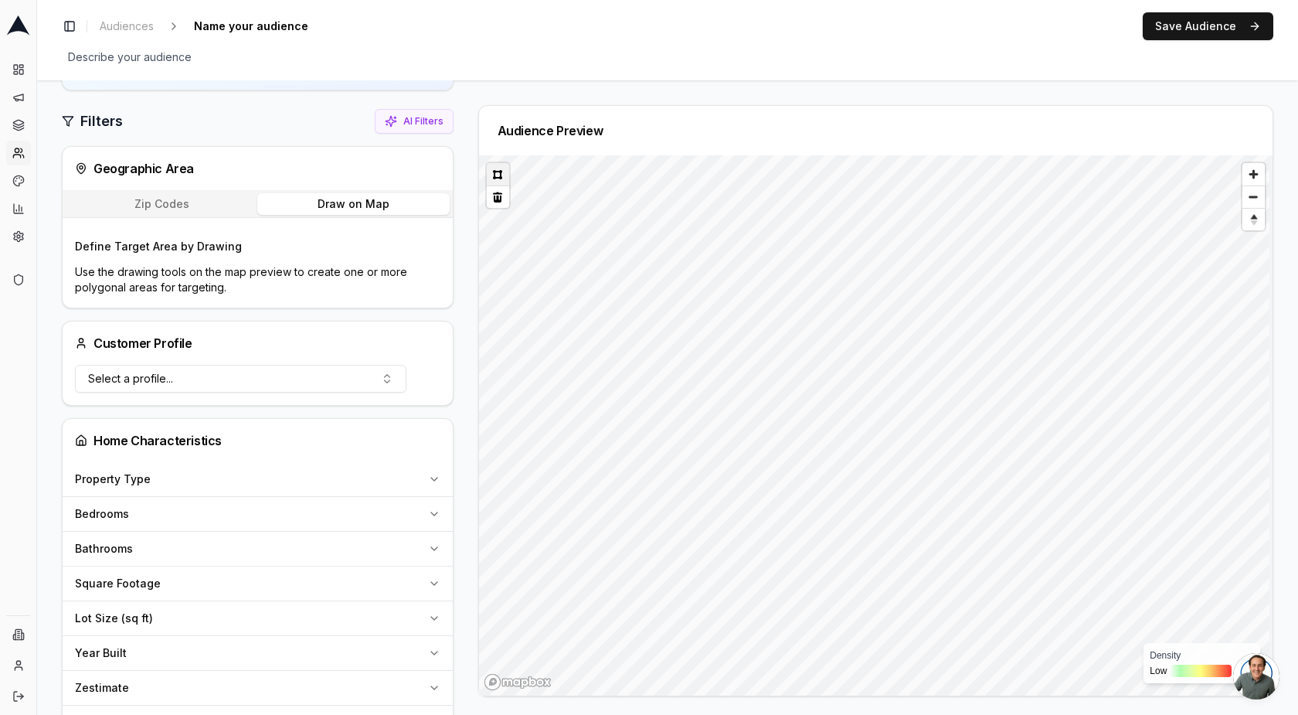
click at [492, 175] on button at bounding box center [498, 174] width 22 height 22
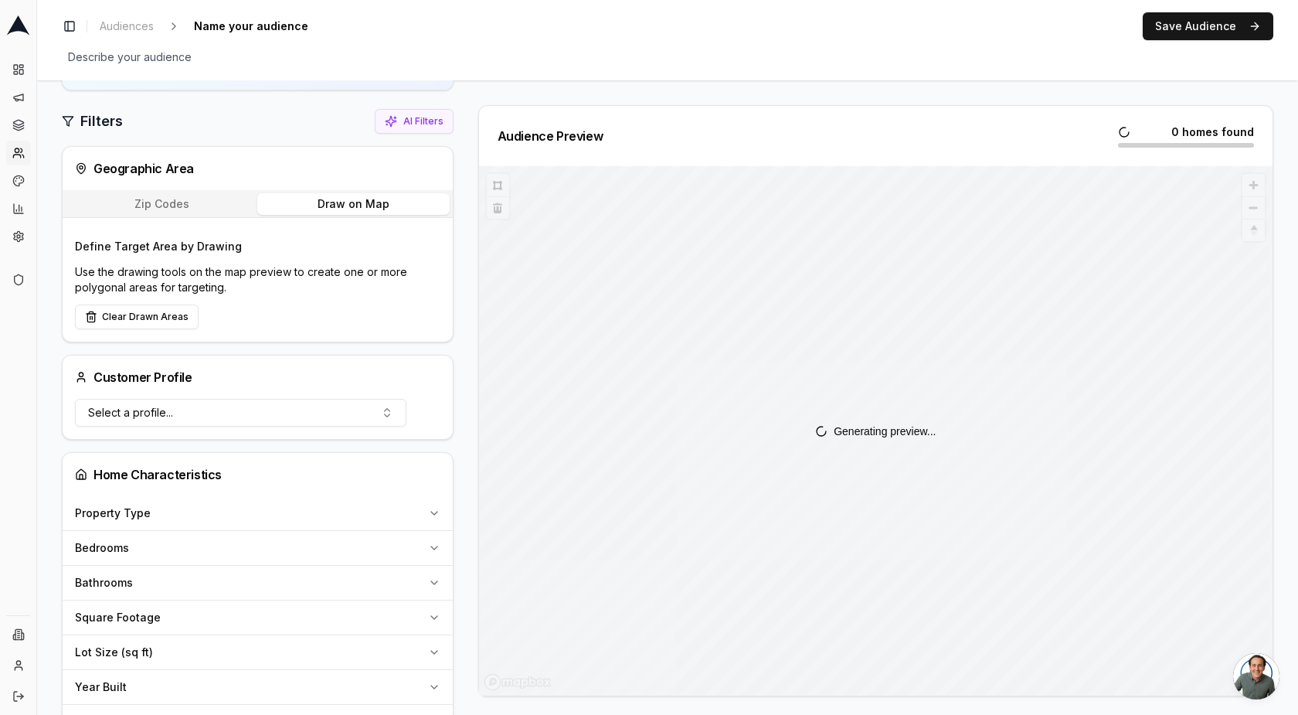
click at [856, 370] on div "Generating preview..." at bounding box center [876, 430] width 794 height 529
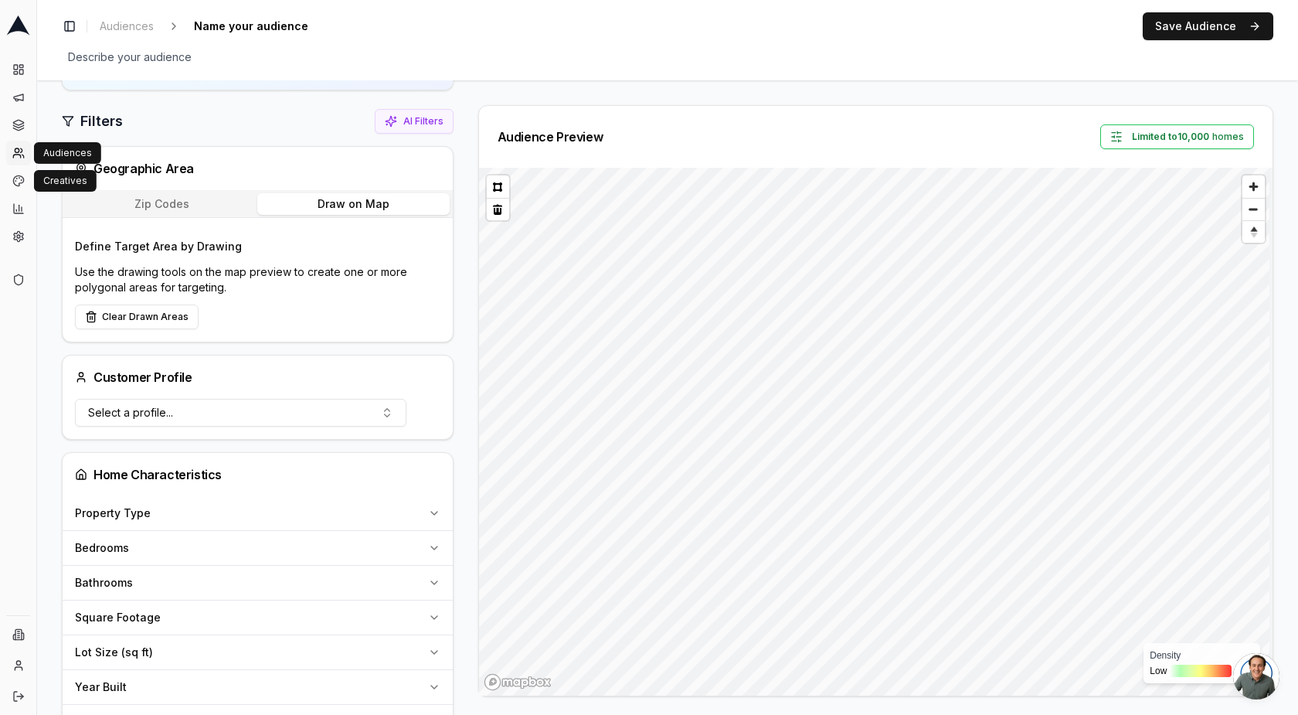
click at [19, 161] on link "Audiences" at bounding box center [18, 153] width 25 height 25
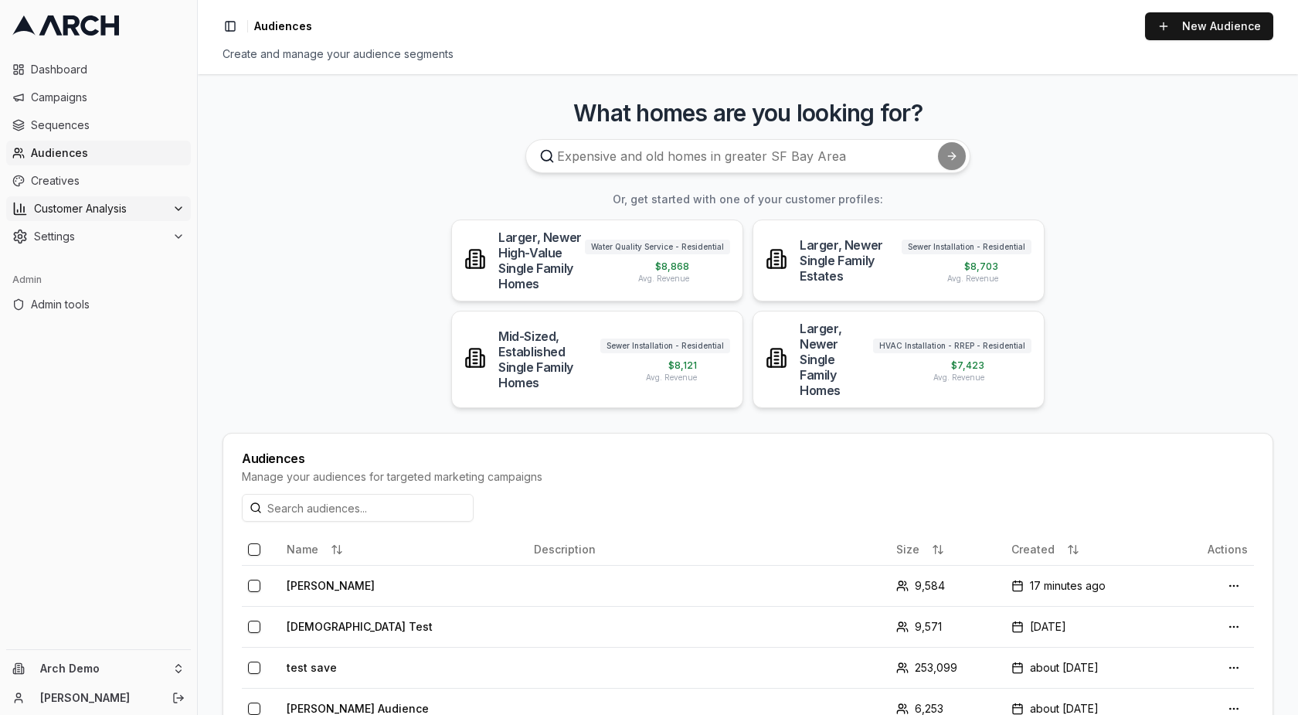
click at [73, 205] on span "Customer Analysis" at bounding box center [100, 208] width 132 height 15
click at [115, 250] on link "Customer Profiles" at bounding box center [99, 258] width 147 height 22
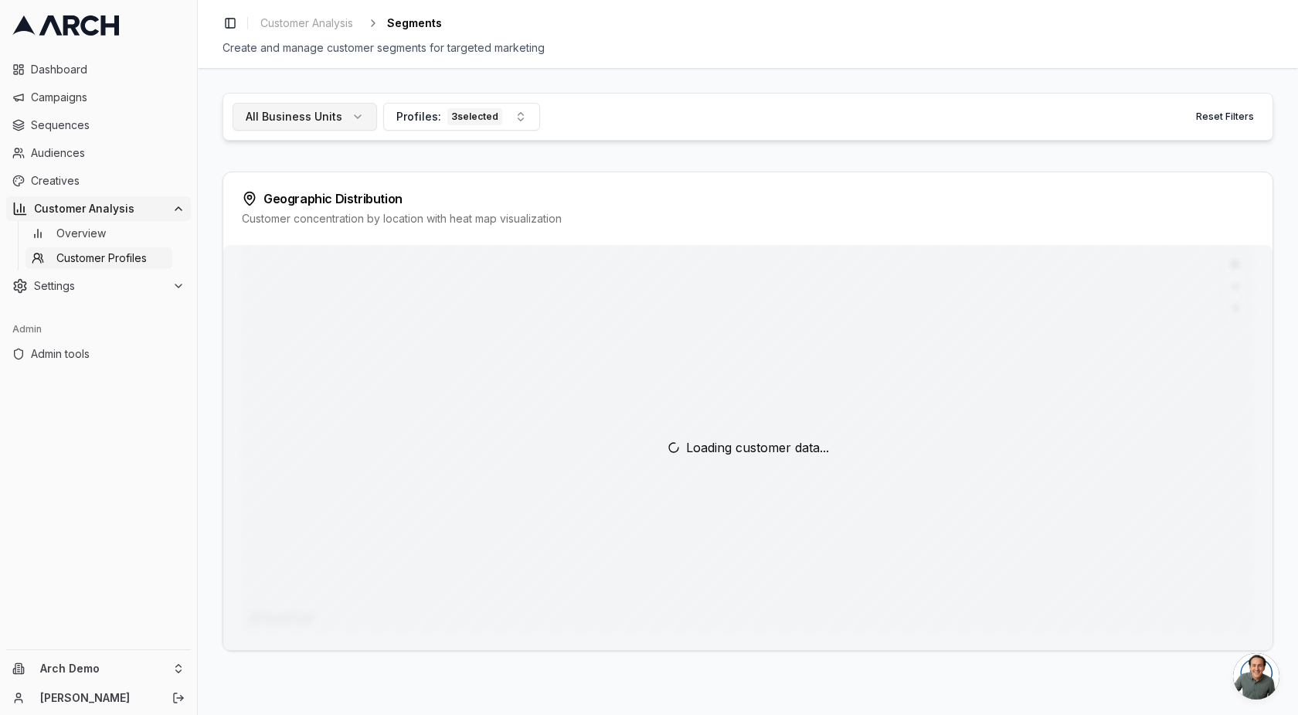
click at [335, 117] on span "All Business Units" at bounding box center [294, 116] width 97 height 15
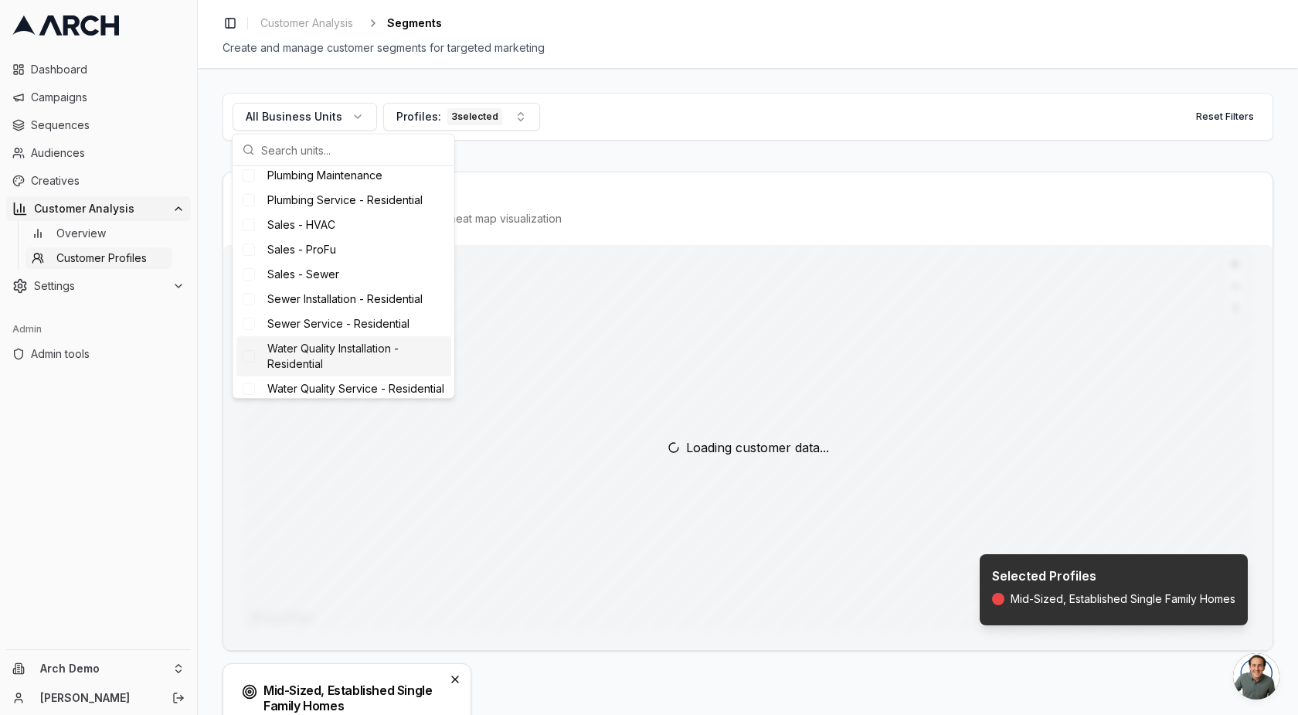
scroll to position [372, 0]
